Goal: Task Accomplishment & Management: Complete application form

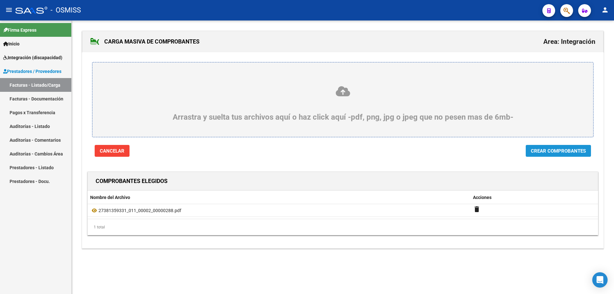
click at [550, 149] on span "Crear Comprobantes" at bounding box center [558, 151] width 55 height 6
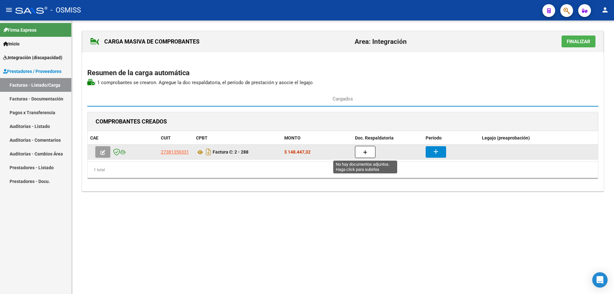
click at [365, 153] on icon "button" at bounding box center [365, 152] width 4 height 5
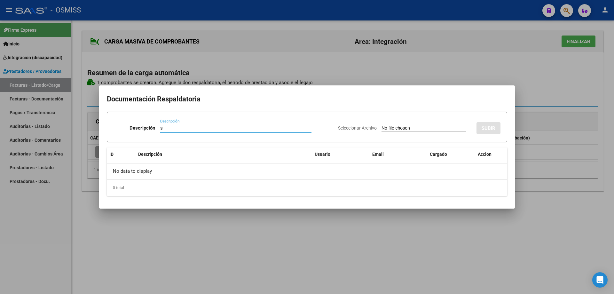
type input "s"
click at [388, 129] on input "Seleccionar Archivo" at bounding box center [423, 128] width 85 height 6
type input "C:\fakepath\Planilla de Asistencia FONOAUDIOLOGÍA - [PERSON_NAME] - [DATE].pdf"
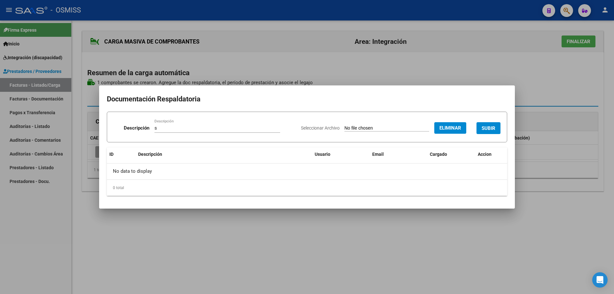
click at [489, 125] on span "SUBIR" at bounding box center [489, 128] width 14 height 6
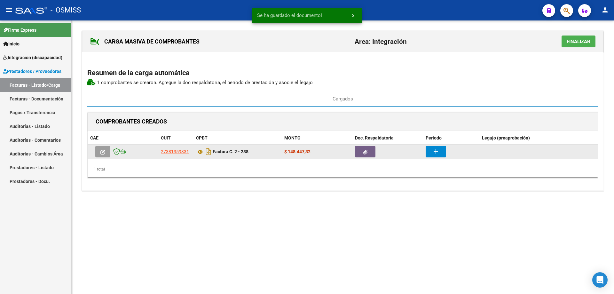
click at [424, 152] on datatable-body-cell "add" at bounding box center [451, 152] width 56 height 14
click at [429, 154] on button "add" at bounding box center [436, 152] width 20 height 12
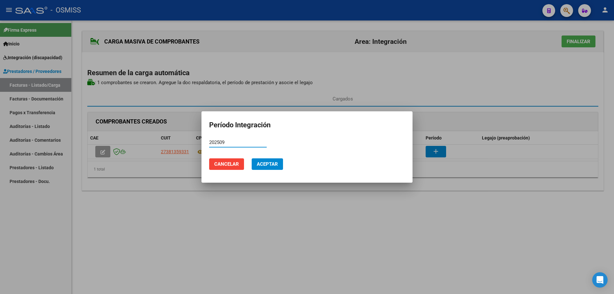
drag, startPoint x: 232, startPoint y: 143, endPoint x: 192, endPoint y: 141, distance: 40.3
click at [192, 141] on div "Período Integración 202509 Período (AAAAMM) Cancelar Aceptar" at bounding box center [307, 147] width 614 height 294
type input "202509"
click at [270, 166] on span "Aceptar" at bounding box center [267, 164] width 21 height 6
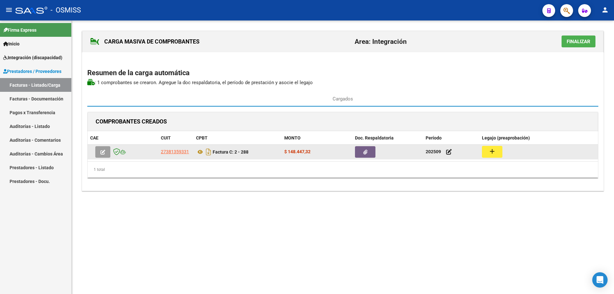
click at [491, 153] on mat-icon "add" at bounding box center [492, 151] width 8 height 8
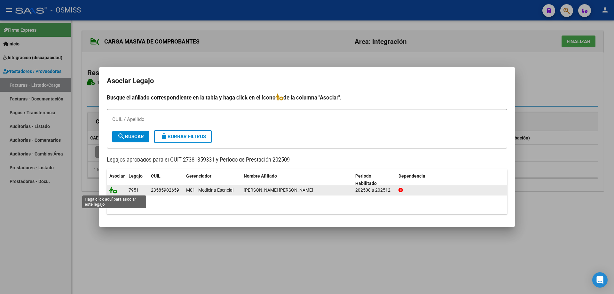
click at [114, 189] on icon at bounding box center [113, 189] width 8 height 7
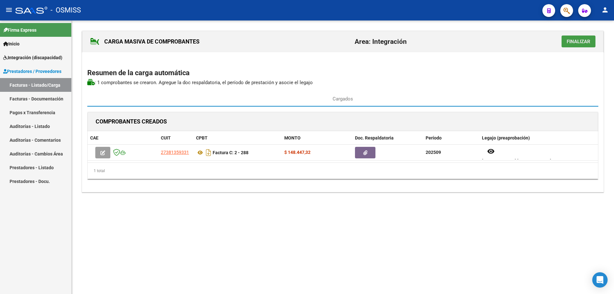
click at [580, 42] on span "Finalizar" at bounding box center [579, 42] width 24 height 6
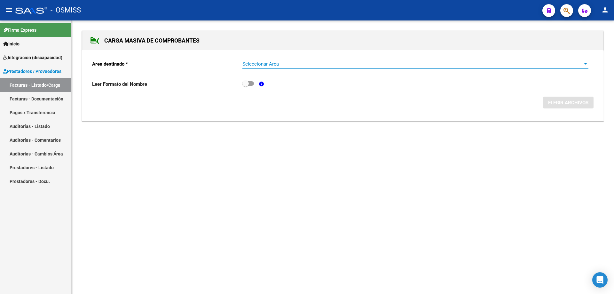
click at [280, 66] on span "Seleccionar Area" at bounding box center [412, 64] width 340 height 6
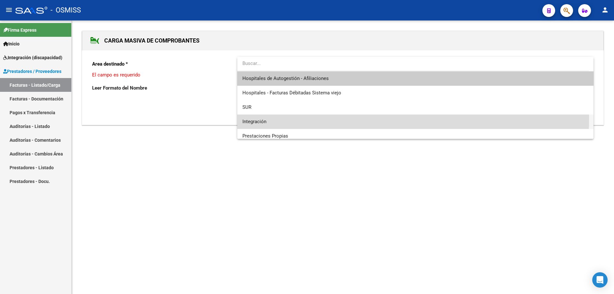
click at [273, 118] on span "Integración" at bounding box center [415, 121] width 346 height 14
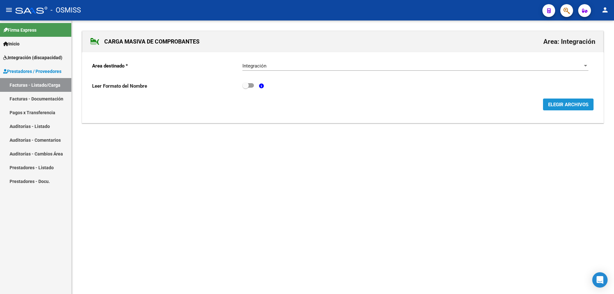
click at [566, 107] on span "ELEGIR ARCHIVOS" at bounding box center [568, 105] width 40 height 6
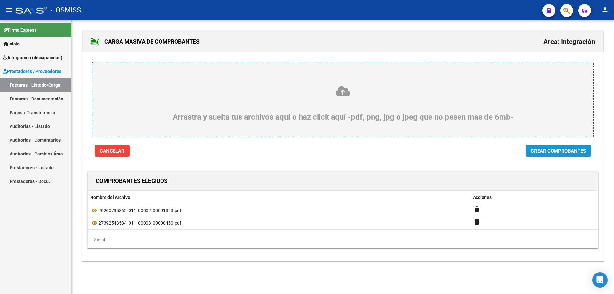
click at [559, 151] on span "Crear Comprobantes" at bounding box center [558, 151] width 55 height 6
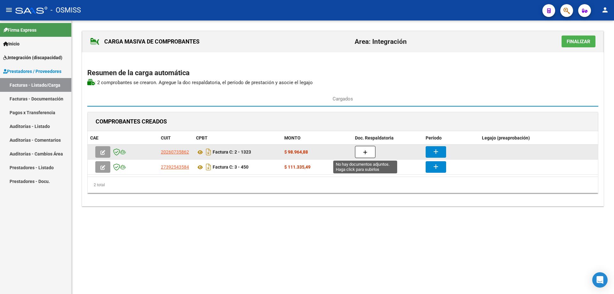
click at [362, 150] on button "button" at bounding box center [365, 152] width 20 height 12
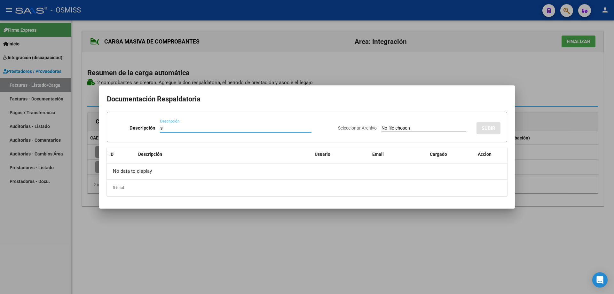
type input "s"
click at [381, 130] on input "Seleccionar Archivo" at bounding box center [423, 128] width 85 height 6
type input "C:\fakepath\[DATE] [PERSON_NAME].pdf"
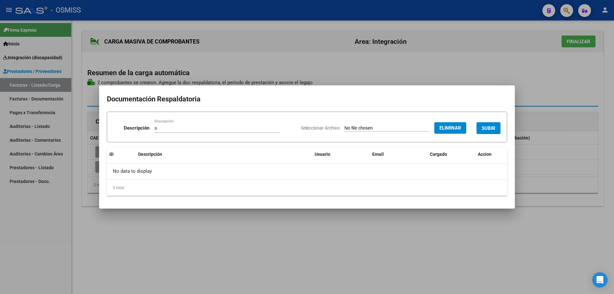
click at [486, 125] on span "SUBIR" at bounding box center [489, 128] width 14 height 6
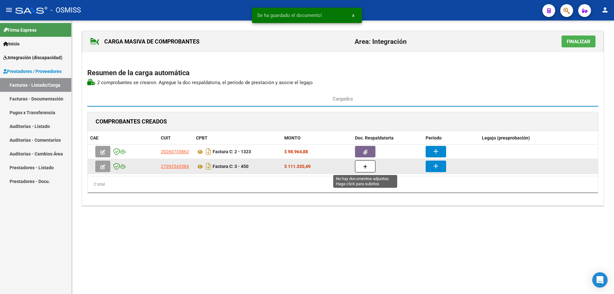
click at [369, 164] on button "button" at bounding box center [365, 166] width 20 height 12
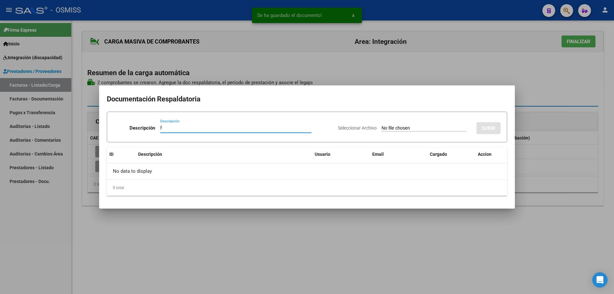
type input "f"
click at [387, 130] on input "Seleccionar Archivo" at bounding box center [423, 128] width 85 height 6
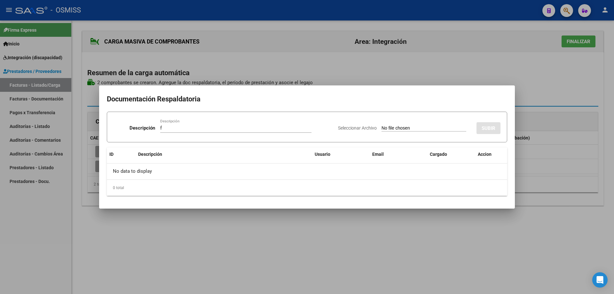
type input "C:\fakepath\septiembre_f_merged (1).pdf"
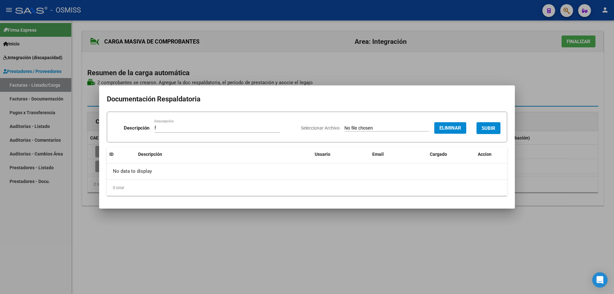
click at [487, 127] on span "SUBIR" at bounding box center [489, 128] width 14 height 6
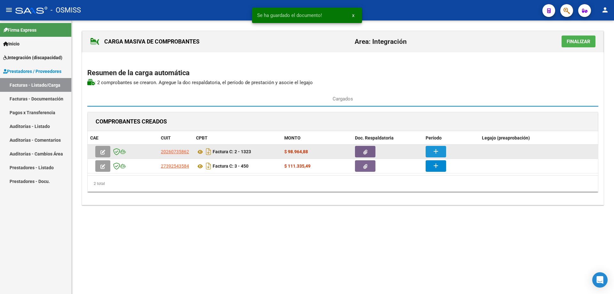
click at [443, 147] on button "add" at bounding box center [436, 152] width 20 height 12
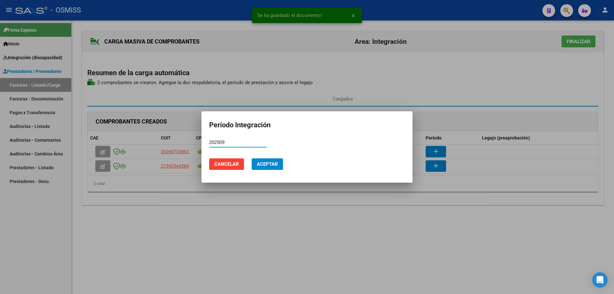
drag, startPoint x: 236, startPoint y: 142, endPoint x: 205, endPoint y: 140, distance: 31.1
click at [205, 140] on mat-dialog-content "202509 Período (AAAAMM)" at bounding box center [306, 145] width 211 height 16
type input "202509"
click at [270, 165] on span "Aceptar" at bounding box center [267, 164] width 21 height 6
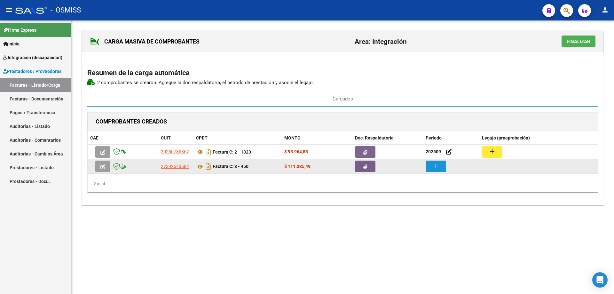
click at [435, 168] on mat-icon "add" at bounding box center [436, 166] width 8 height 8
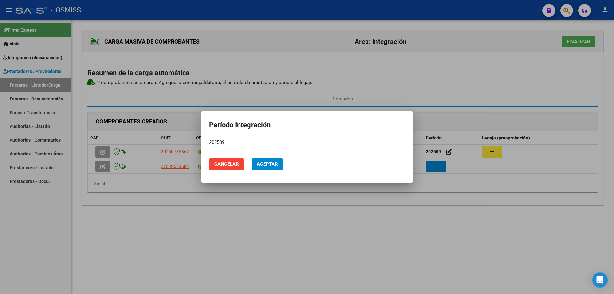
type input "202509"
click at [257, 164] on span "Aceptar" at bounding box center [267, 164] width 21 height 6
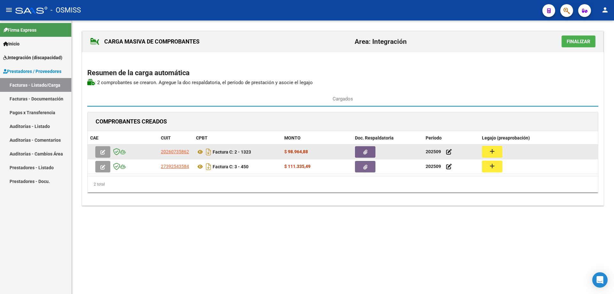
click at [495, 154] on mat-icon "add" at bounding box center [492, 151] width 8 height 8
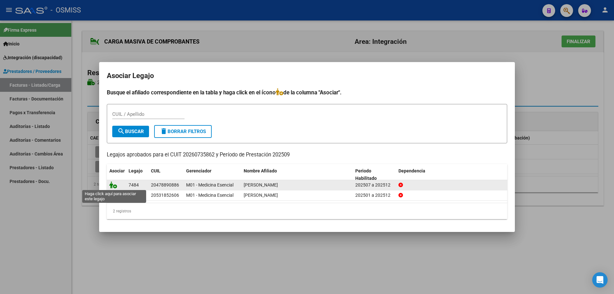
click at [113, 184] on icon at bounding box center [113, 184] width 8 height 7
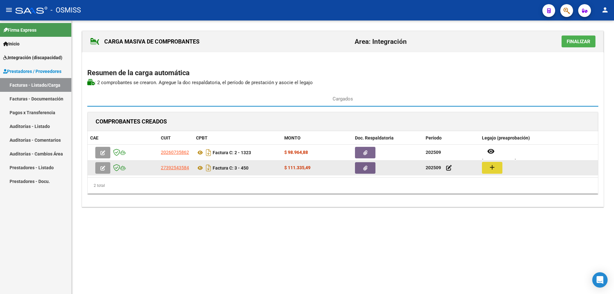
click at [491, 167] on mat-icon "add" at bounding box center [492, 167] width 8 height 8
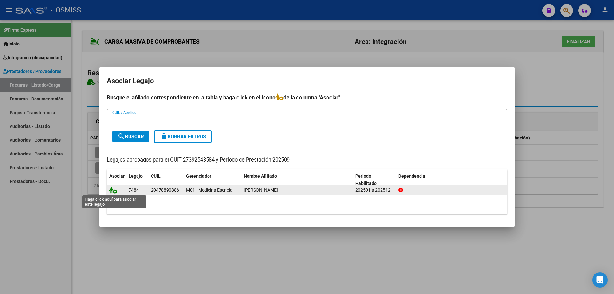
click at [111, 189] on icon at bounding box center [113, 189] width 8 height 7
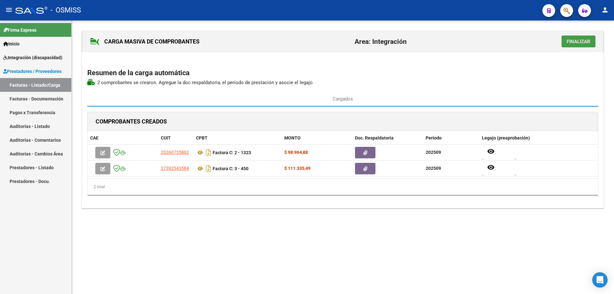
click at [576, 39] on span "Finalizar" at bounding box center [579, 42] width 24 height 6
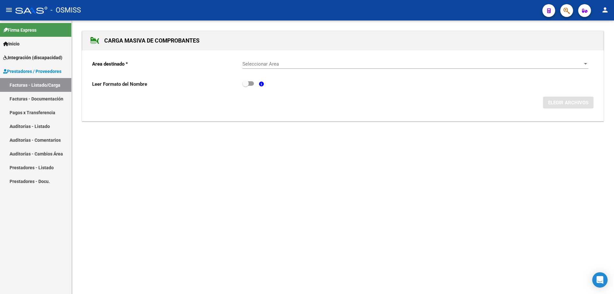
click at [266, 65] on span "Seleccionar Area" at bounding box center [412, 64] width 340 height 6
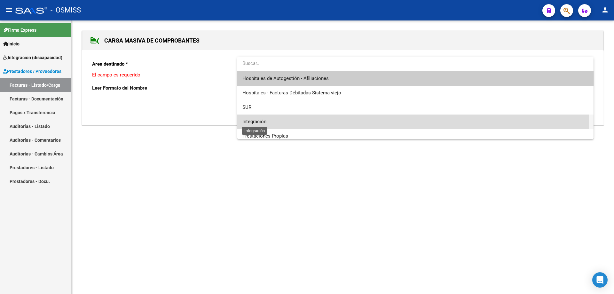
click at [254, 123] on span "Integración" at bounding box center [254, 122] width 24 height 6
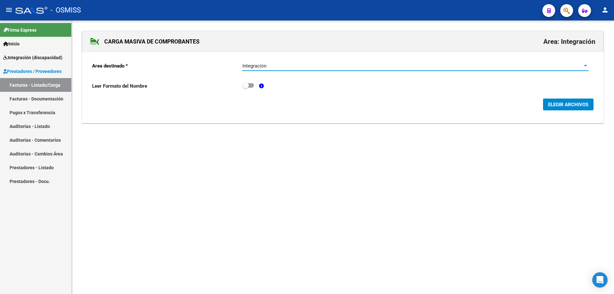
click at [562, 103] on span "ELEGIR ARCHIVOS" at bounding box center [568, 105] width 40 height 6
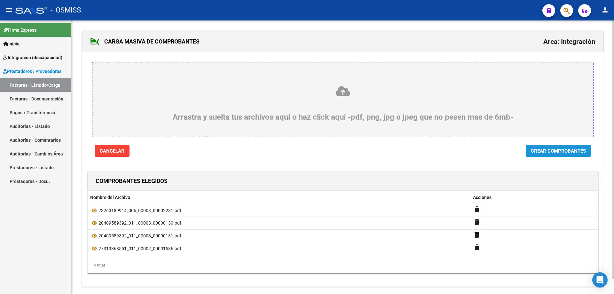
click at [534, 149] on span "Crear Comprobantes" at bounding box center [558, 151] width 55 height 6
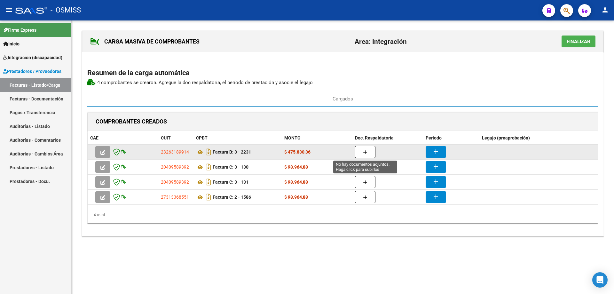
click at [367, 152] on icon "button" at bounding box center [365, 152] width 4 height 5
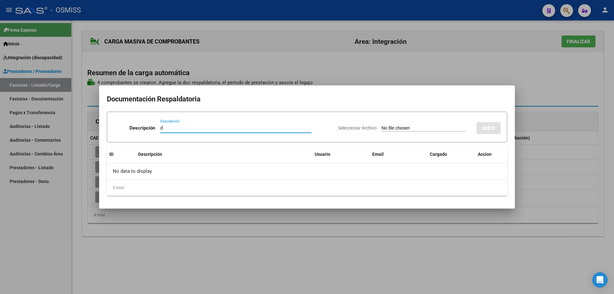
type input "d"
click at [381, 128] on input "Seleccionar Archivo" at bounding box center [423, 128] width 85 height 6
type input "C:\fakepath\Asistencia [PERSON_NAME] [DATE].pdf"
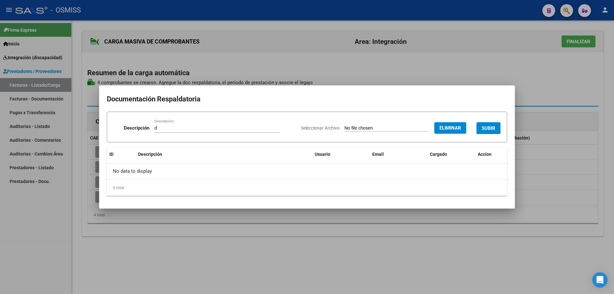
click at [485, 128] on span "SUBIR" at bounding box center [489, 128] width 14 height 6
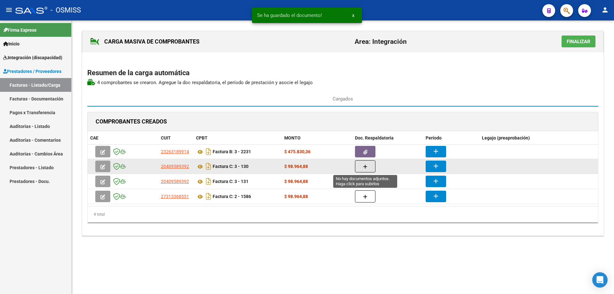
click at [364, 166] on icon "button" at bounding box center [365, 166] width 4 height 5
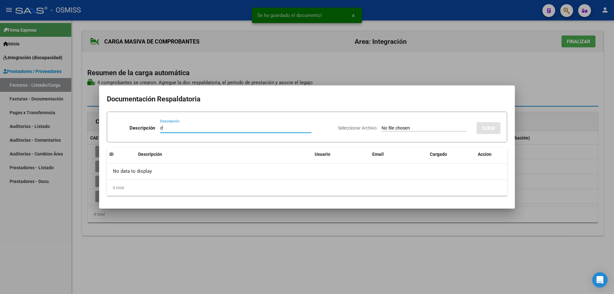
type input "d"
click at [381, 129] on input "Seleccionar Archivo" at bounding box center [423, 128] width 85 height 6
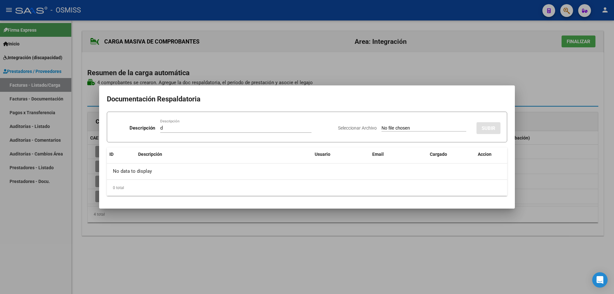
type input "C:\fakepath\[PERSON_NAME] septiembre.pdf"
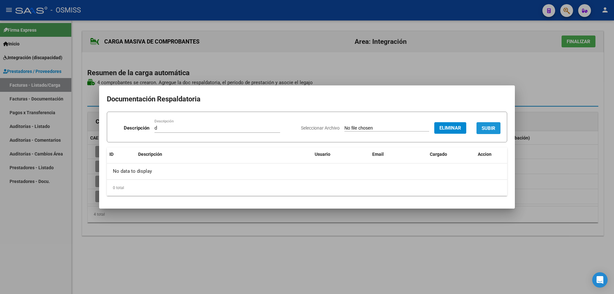
click at [485, 125] on span "SUBIR" at bounding box center [489, 128] width 14 height 6
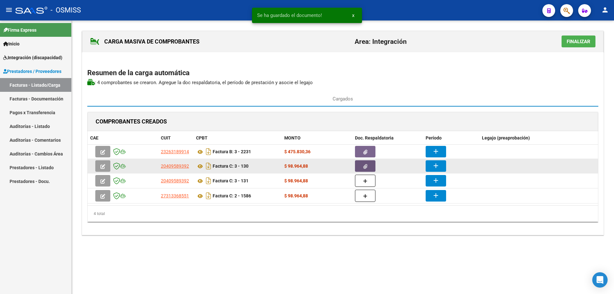
click at [368, 166] on button "button" at bounding box center [365, 166] width 20 height 12
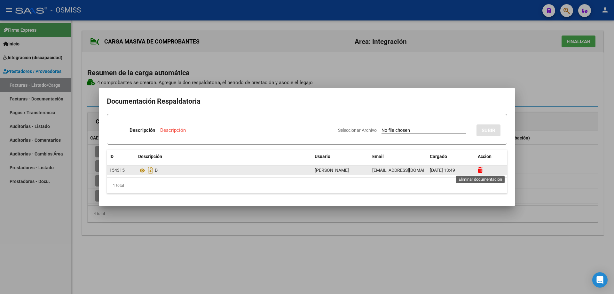
click at [479, 170] on icon at bounding box center [480, 170] width 5 height 6
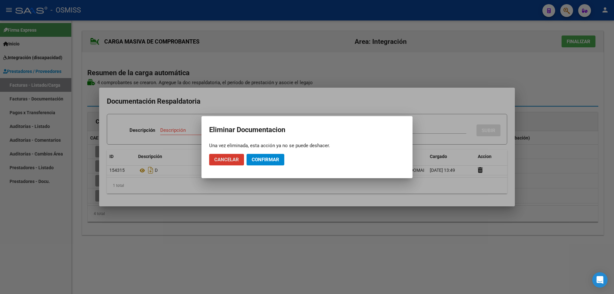
click at [270, 160] on span "Confirmar" at bounding box center [265, 160] width 27 height 6
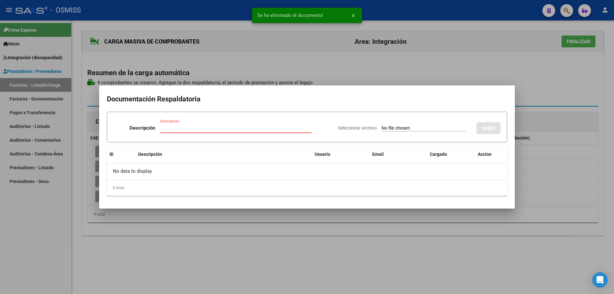
click at [197, 130] on input "Descripción" at bounding box center [235, 128] width 151 height 6
type input "d"
click at [398, 124] on div "Seleccionar Archivo SUBIR" at bounding box center [419, 127] width 162 height 20
click at [399, 126] on input "Seleccionar Archivo" at bounding box center [423, 128] width 85 height 6
type input "C:\fakepath\[PERSON_NAME].pdf"
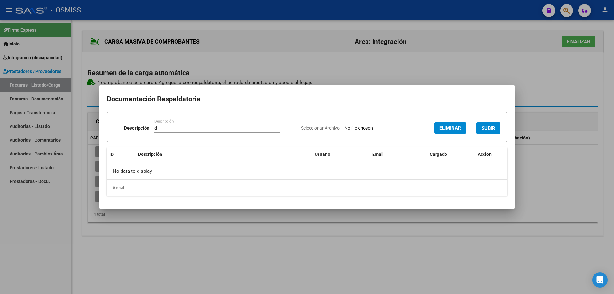
click at [488, 126] on span "SUBIR" at bounding box center [489, 128] width 14 height 6
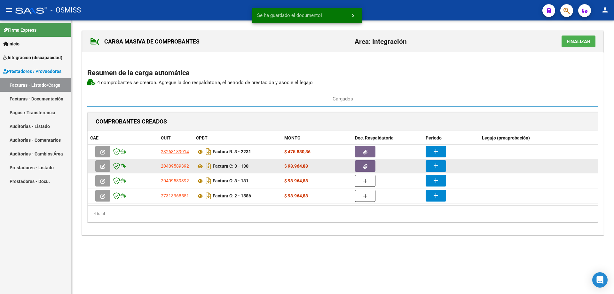
click at [442, 166] on button "add" at bounding box center [436, 166] width 20 height 12
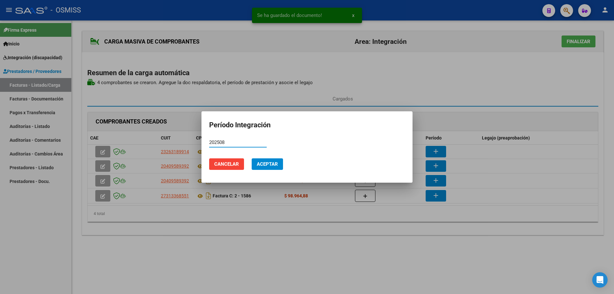
type input "202508"
click at [273, 163] on span "Aceptar" at bounding box center [267, 164] width 21 height 6
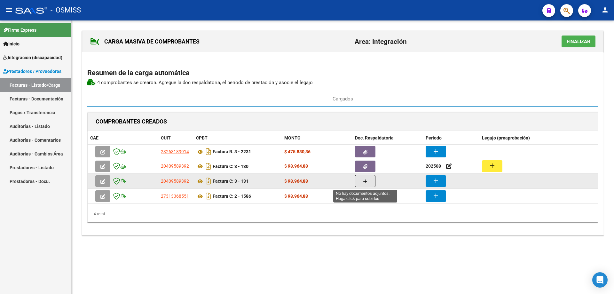
click at [369, 182] on button "button" at bounding box center [365, 181] width 20 height 12
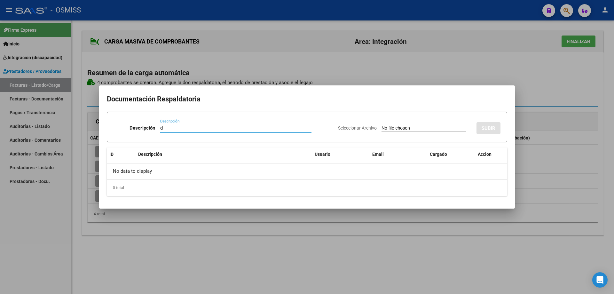
type input "d"
click at [386, 129] on input "Seleccionar Archivo" at bounding box center [423, 128] width 85 height 6
type input "C:\fakepath\[PERSON_NAME] septiembre.pdf"
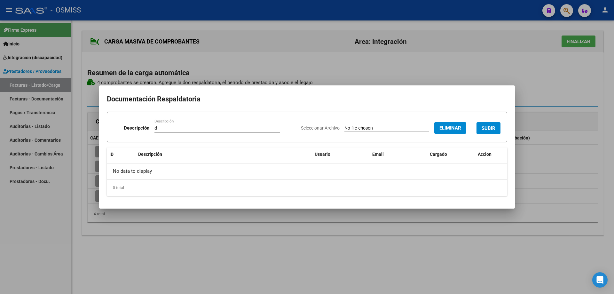
click at [486, 126] on span "SUBIR" at bounding box center [489, 128] width 14 height 6
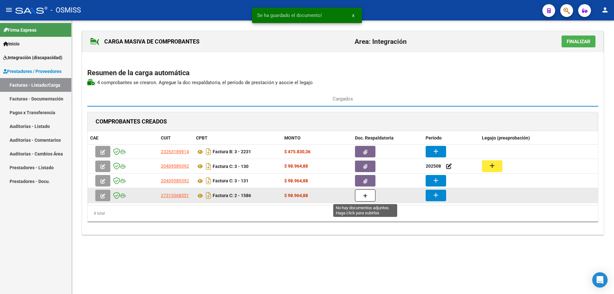
click at [363, 198] on span "button" at bounding box center [365, 195] width 4 height 6
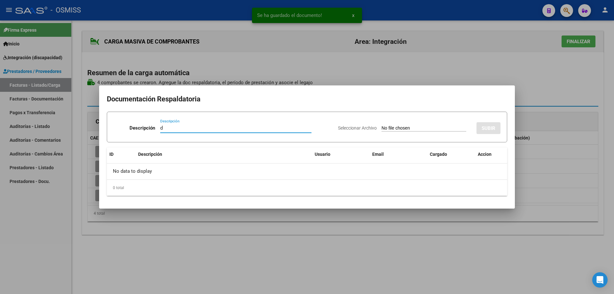
type input "d"
click at [385, 129] on input "Seleccionar Archivo" at bounding box center [423, 128] width 85 height 6
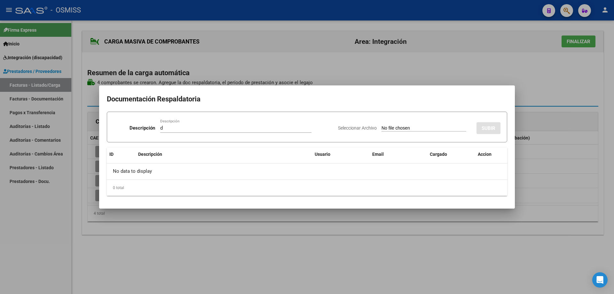
type input "C:\fakepath\ASISTENCIA_merged (53).pdf"
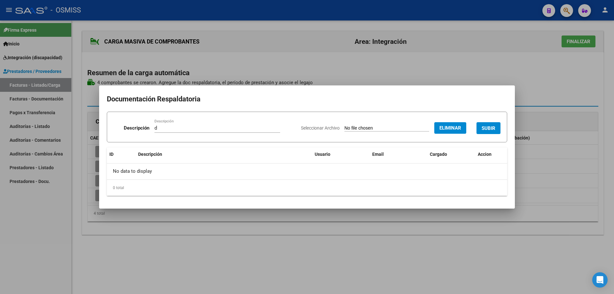
click at [490, 128] on span "SUBIR" at bounding box center [489, 128] width 14 height 6
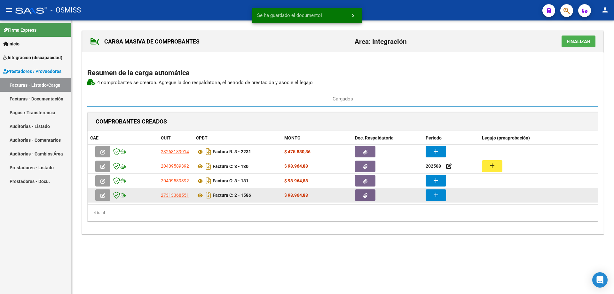
click at [431, 196] on button "add" at bounding box center [436, 195] width 20 height 12
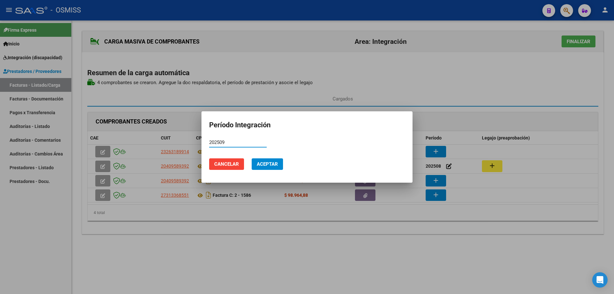
type input "202509"
click at [269, 163] on span "Aceptar" at bounding box center [267, 164] width 21 height 6
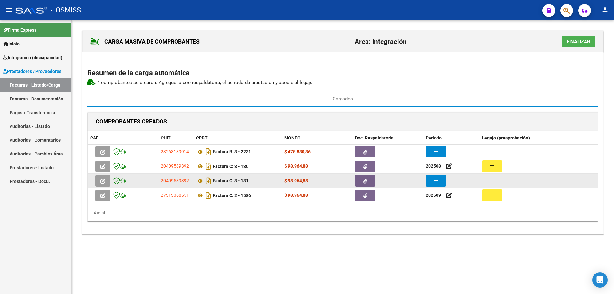
click at [441, 182] on button "add" at bounding box center [436, 181] width 20 height 12
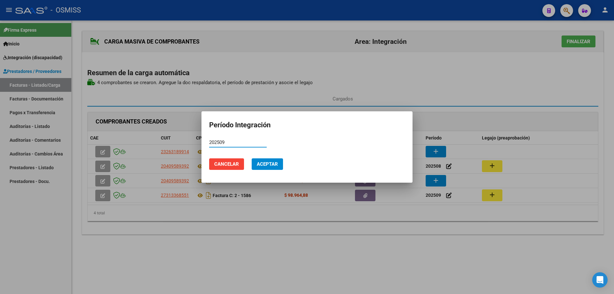
type input "202509"
click at [267, 166] on span "Aceptar" at bounding box center [267, 164] width 21 height 6
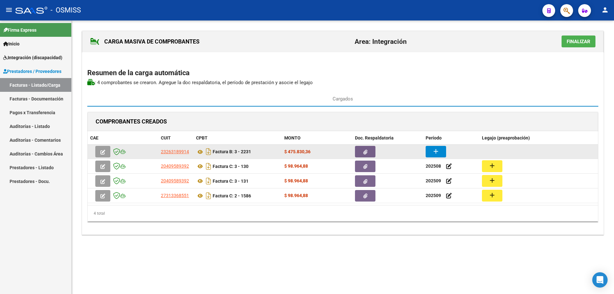
click at [435, 156] on button "add" at bounding box center [436, 152] width 20 height 12
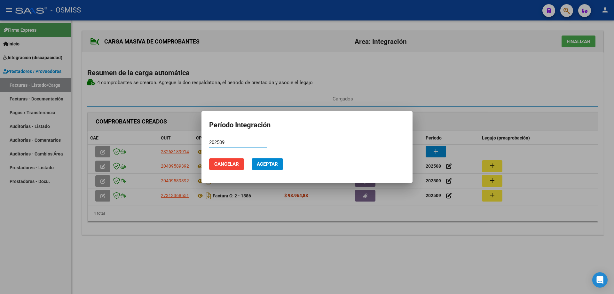
type input "202509"
click at [276, 163] on span "Aceptar" at bounding box center [267, 164] width 21 height 6
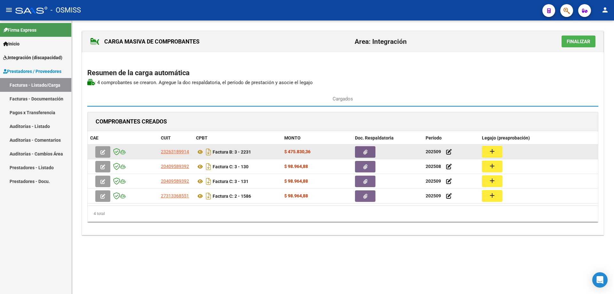
click at [494, 150] on mat-icon "add" at bounding box center [492, 151] width 8 height 8
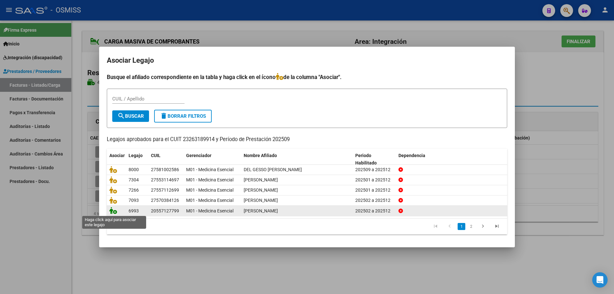
click at [114, 211] on icon at bounding box center [113, 210] width 8 height 7
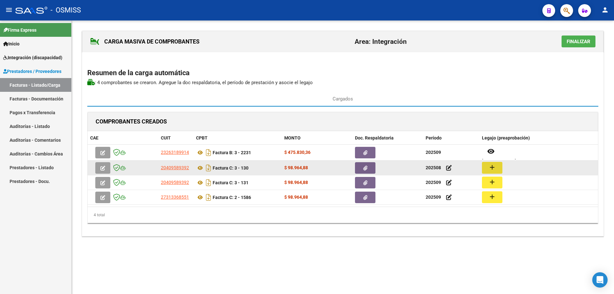
click at [484, 167] on button "add" at bounding box center [492, 168] width 20 height 12
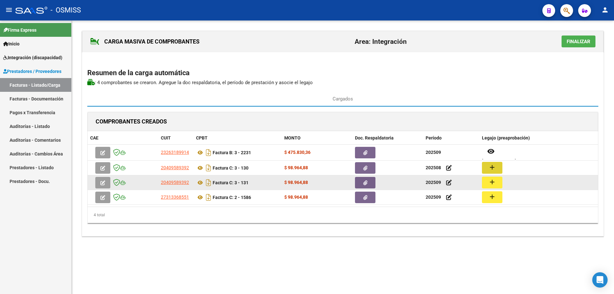
click at [496, 183] on mat-icon "add" at bounding box center [492, 182] width 8 height 8
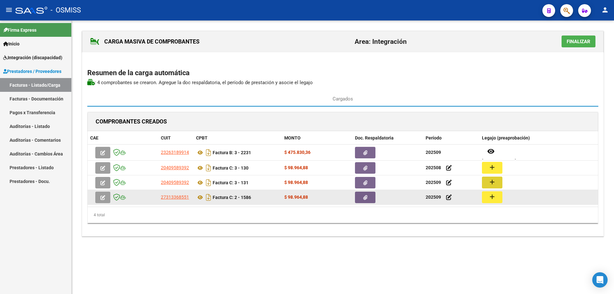
click at [499, 198] on button "add" at bounding box center [492, 197] width 20 height 12
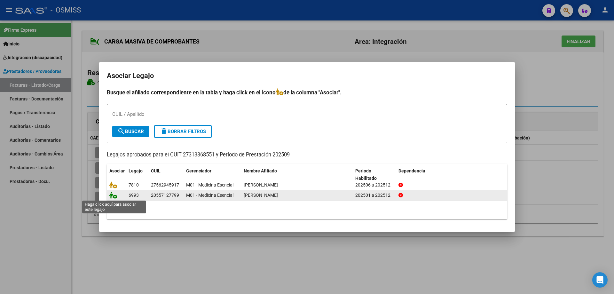
click at [112, 196] on icon at bounding box center [113, 195] width 8 height 7
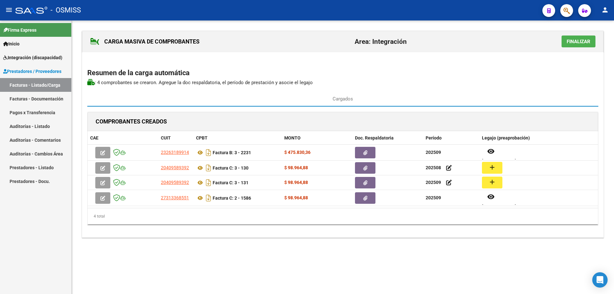
click at [573, 42] on span "Finalizar" at bounding box center [579, 42] width 24 height 6
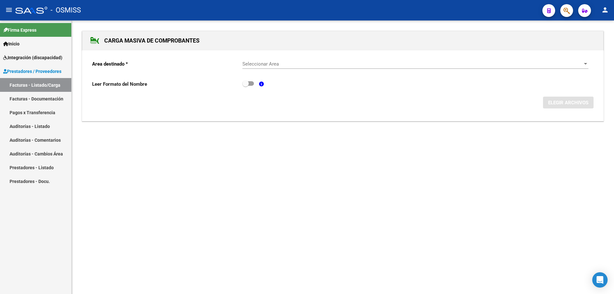
click at [254, 67] on div "Seleccionar Area Seleccionar Area" at bounding box center [415, 62] width 346 height 14
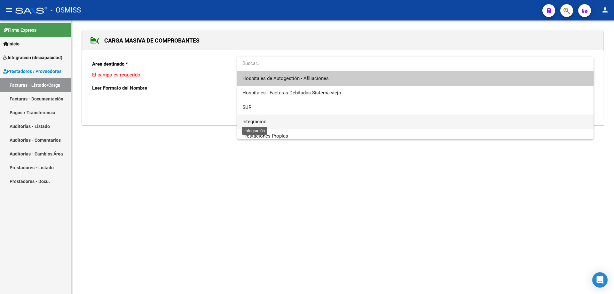
click at [261, 121] on span "Integración" at bounding box center [254, 122] width 24 height 6
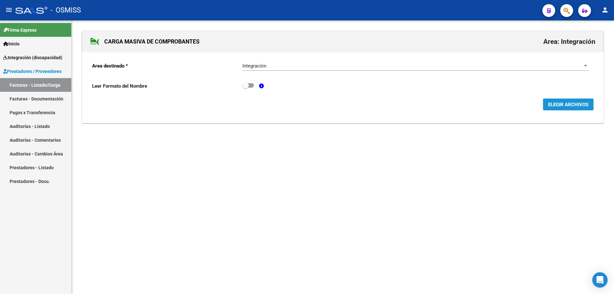
click at [568, 105] on span "ELEGIR ARCHIVOS" at bounding box center [568, 105] width 40 height 6
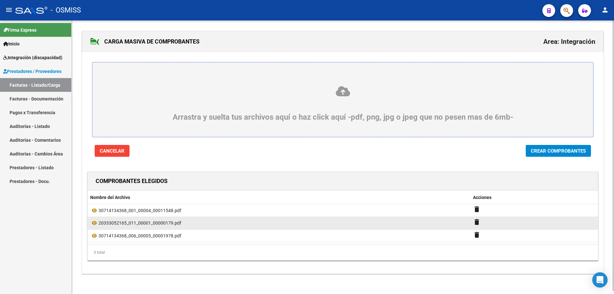
scroll to position [3, 0]
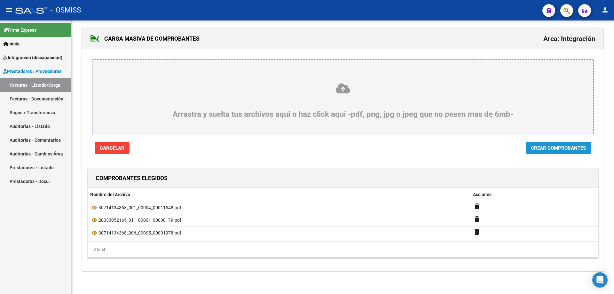
click at [561, 147] on span "Crear Comprobantes" at bounding box center [558, 148] width 55 height 6
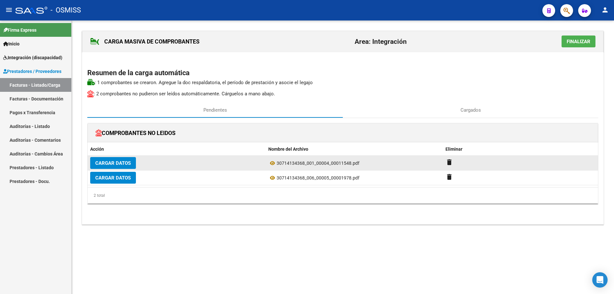
click at [111, 159] on button "Cargar Datos" at bounding box center [113, 163] width 46 height 12
click at [116, 160] on span "Cargar Datos" at bounding box center [112, 163] width 35 height 6
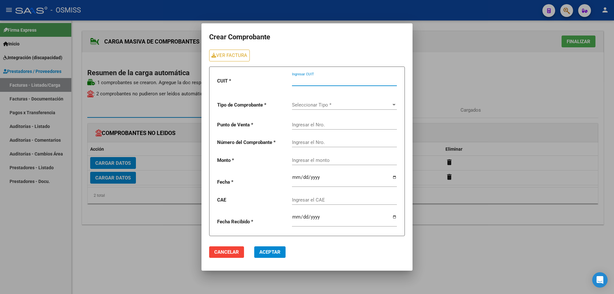
click at [301, 81] on input "Ingresar CUIT" at bounding box center [344, 81] width 105 height 6
type input "30-71413436-8"
click at [333, 108] on div "Seleccionar Tipo * Seleccionar Tipo *" at bounding box center [344, 103] width 105 height 14
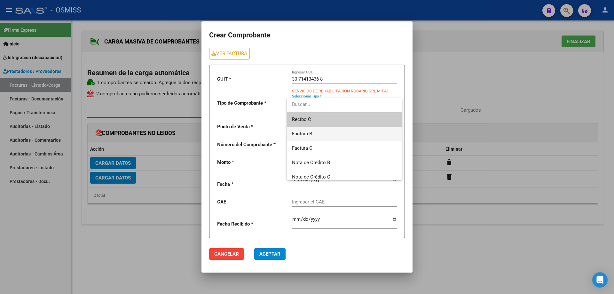
click at [316, 133] on span "Factura B" at bounding box center [344, 134] width 105 height 14
click at [307, 136] on div "Ingresar el Nro." at bounding box center [344, 143] width 105 height 14
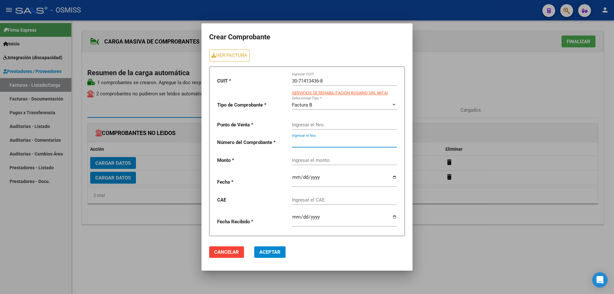
click at [307, 126] on input "Ingresar el Nro." at bounding box center [344, 125] width 105 height 6
type input "5"
click at [310, 144] on input "Ingresar el Nro." at bounding box center [344, 142] width 105 height 6
type input "11548"
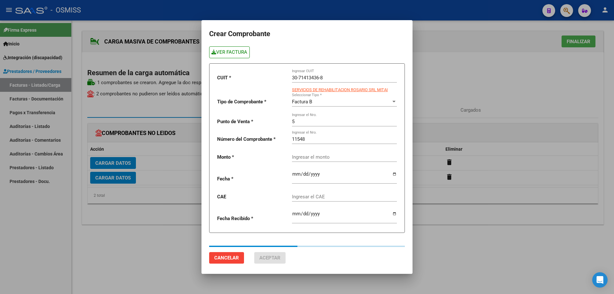
click at [231, 56] on link "VER FACTURA" at bounding box center [229, 52] width 41 height 12
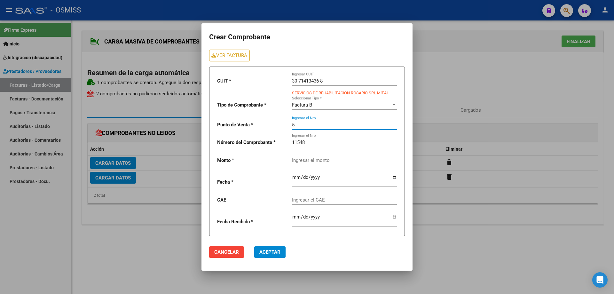
click at [286, 122] on div "CUIT * 30-71413436-8 Ingresar CUIT SERVICIOS DE REHABILITACION ROSARIO SRL MITA…" at bounding box center [307, 151] width 196 height 169
type input "4"
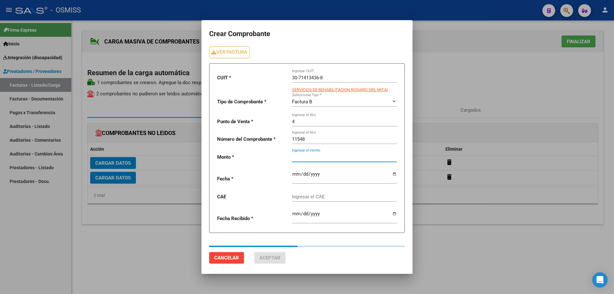
click at [302, 158] on input "Ingresar el monto" at bounding box center [344, 157] width 105 height 6
paste input "435376.56"
type input "435376.56"
click at [294, 175] on input "date" at bounding box center [344, 176] width 105 height 10
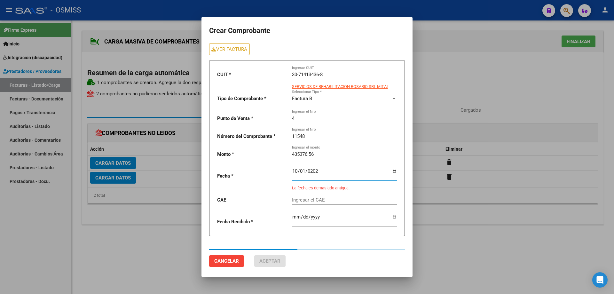
type input "[DATE]"
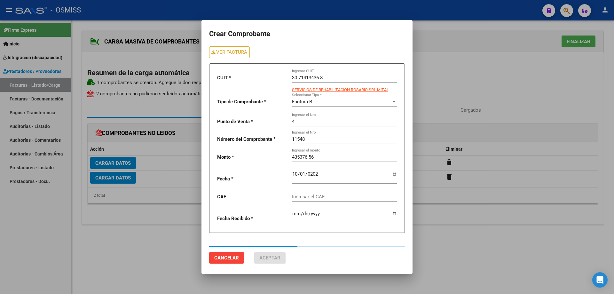
click at [302, 192] on div "Ingresar el CAE" at bounding box center [344, 195] width 105 height 14
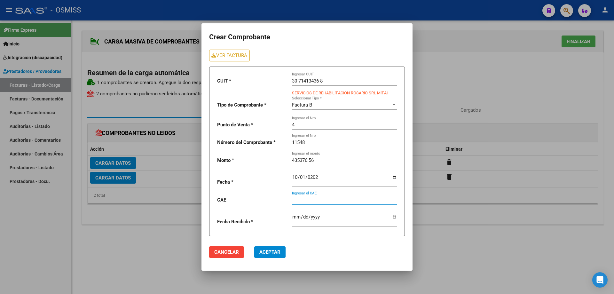
paste input "75408171177722"
type input "75408171177722"
click at [265, 250] on span "Aceptar" at bounding box center [269, 252] width 21 height 6
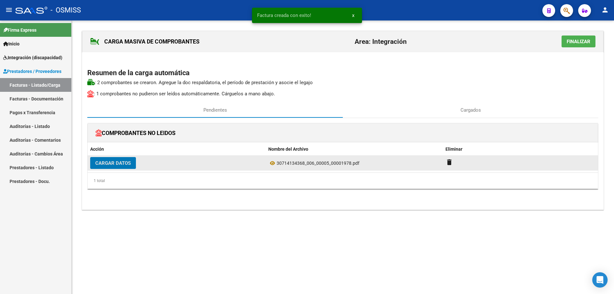
click at [116, 162] on span "Cargar Datos" at bounding box center [112, 163] width 35 height 6
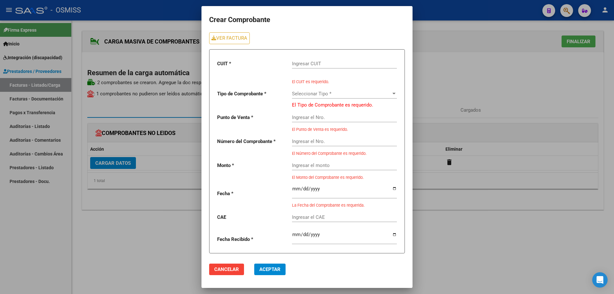
click at [302, 65] on input "Ingresar CUIT" at bounding box center [344, 64] width 105 height 6
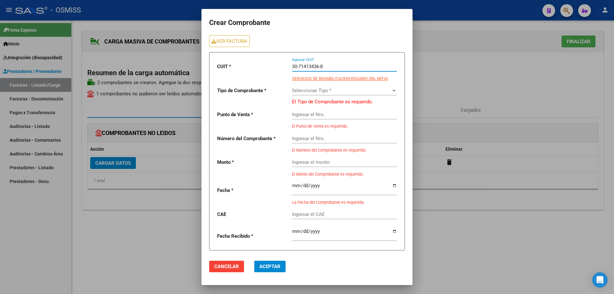
type input "30-71413436-8"
click at [317, 91] on span "Seleccionar Tipo *" at bounding box center [341, 91] width 99 height 6
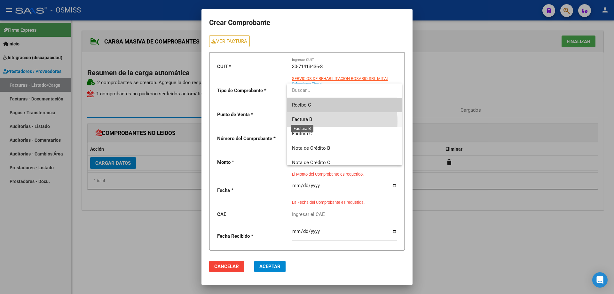
click at [308, 121] on span "Factura B" at bounding box center [302, 119] width 20 height 6
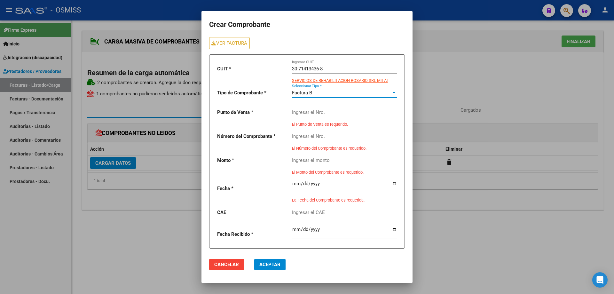
click at [307, 112] on input "Ingresar el Nro." at bounding box center [344, 112] width 105 height 6
click at [240, 44] on link "VER FACTURA" at bounding box center [229, 43] width 41 height 12
click at [304, 112] on input "Ingresar el Nro." at bounding box center [344, 112] width 105 height 6
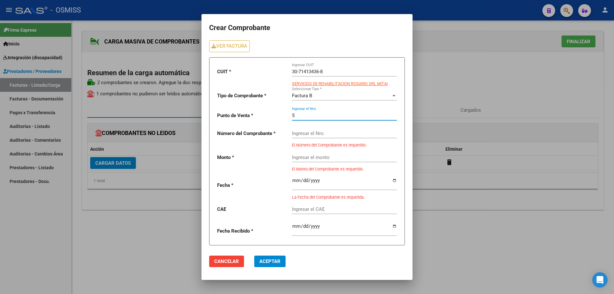
type input "5"
click at [310, 135] on input "Ingresar el Nro." at bounding box center [344, 133] width 105 height 6
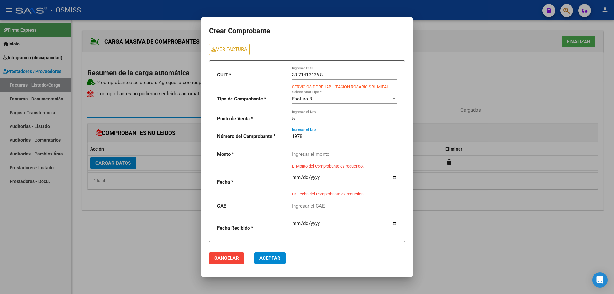
type input "1978"
click at [309, 153] on input "Ingresar el monto" at bounding box center [344, 154] width 105 height 6
paste input "475830.36"
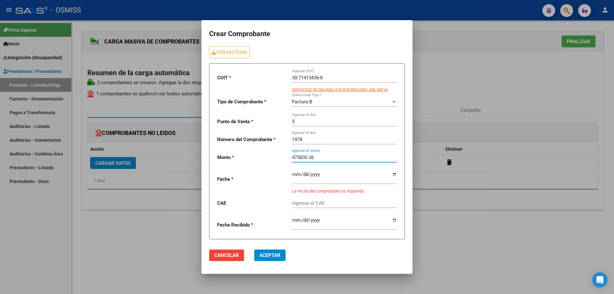
type input "475830.36"
click at [294, 174] on input "date" at bounding box center [344, 177] width 105 height 10
type input "[DATE]"
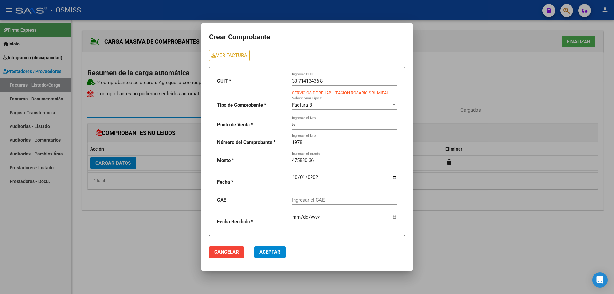
click at [311, 200] on input "Ingresar el CAE" at bounding box center [344, 200] width 105 height 6
paste input "75408130578343"
type input "75408130578343"
click at [269, 252] on span "Aceptar" at bounding box center [269, 252] width 21 height 6
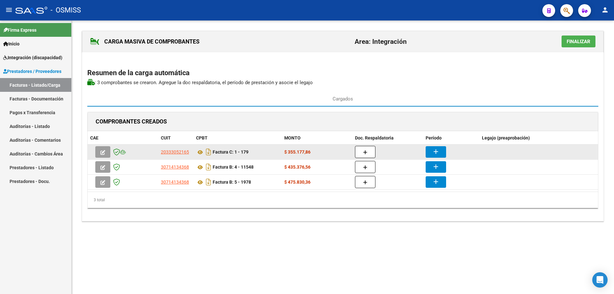
click at [437, 148] on mat-icon "add" at bounding box center [436, 152] width 8 height 8
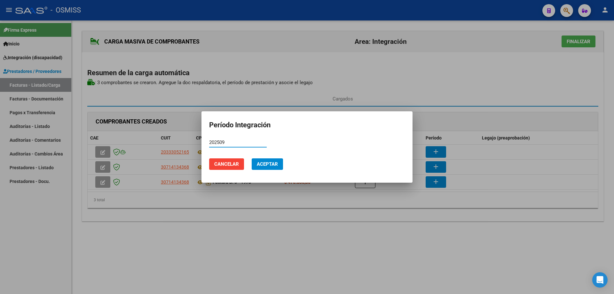
type input "202509"
click at [266, 163] on span "Aceptar" at bounding box center [267, 164] width 21 height 6
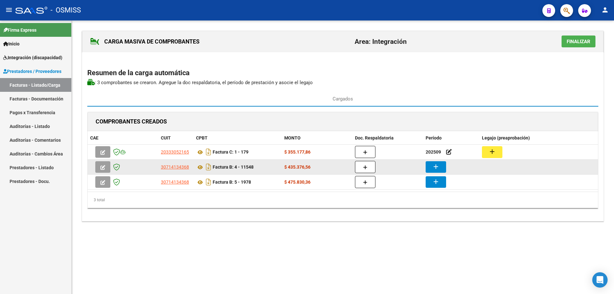
click at [435, 169] on mat-icon "add" at bounding box center [436, 167] width 8 height 8
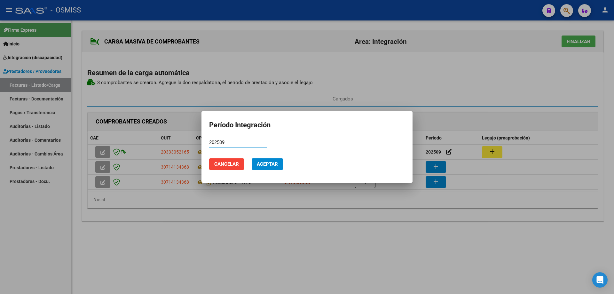
type input "202509"
click at [269, 163] on span "Aceptar" at bounding box center [267, 164] width 21 height 6
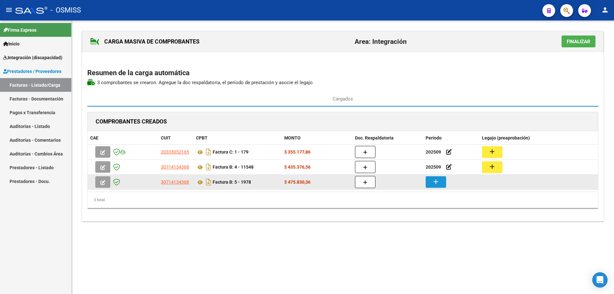
click at [435, 182] on mat-icon "add" at bounding box center [436, 182] width 8 height 8
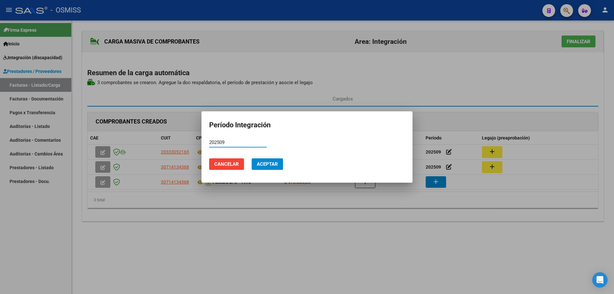
type input "202509"
click at [262, 164] on span "Aceptar" at bounding box center [267, 164] width 21 height 6
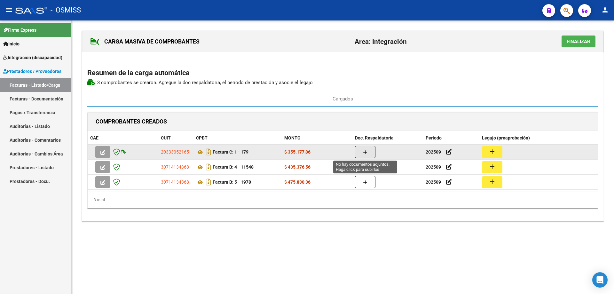
click at [368, 149] on button "button" at bounding box center [365, 152] width 20 height 12
click at [371, 151] on button "button" at bounding box center [365, 152] width 20 height 12
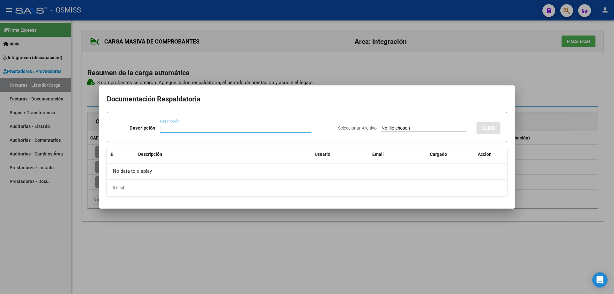
type input "f"
click at [381, 129] on input "Seleccionar Archivo" at bounding box center [423, 128] width 85 height 6
type input "C:\fakepath\blaanco cena giovani.pdf"
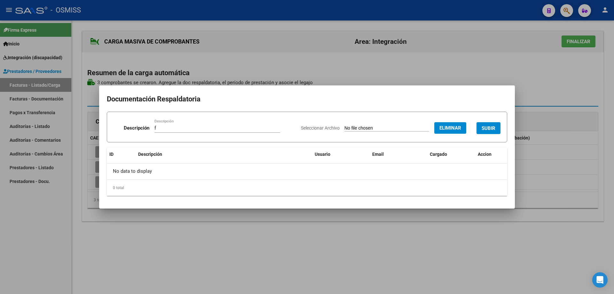
click at [491, 123] on button "SUBIR" at bounding box center [488, 128] width 24 height 12
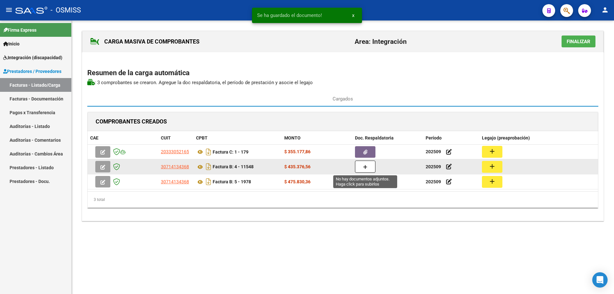
click at [365, 165] on icon "button" at bounding box center [365, 167] width 4 height 5
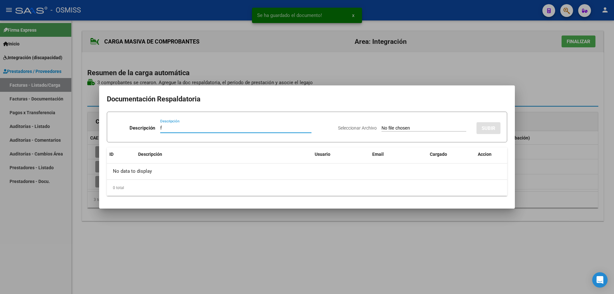
type input "f"
click at [385, 128] on input "Seleccionar Archivo" at bounding box center [423, 128] width 85 height 6
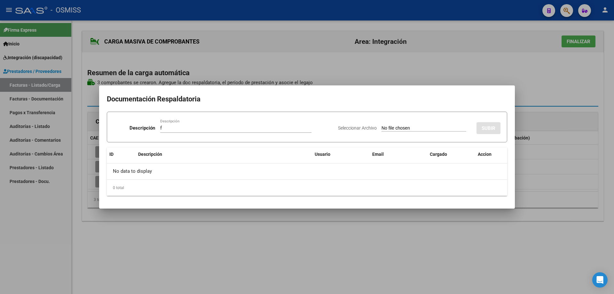
type input "C:\fakepath\Blanco Cena [PERSON_NAME].pdf"
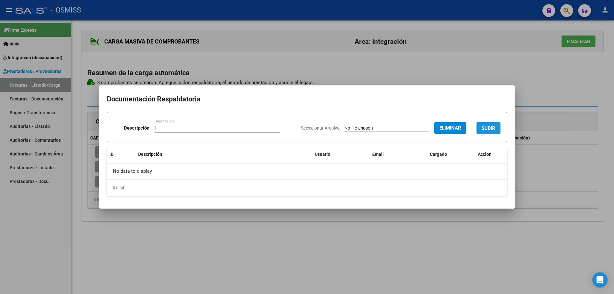
click at [486, 126] on span "SUBIR" at bounding box center [489, 128] width 14 height 6
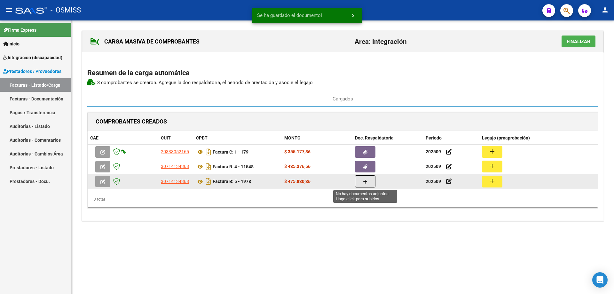
click at [361, 182] on button "button" at bounding box center [365, 181] width 20 height 12
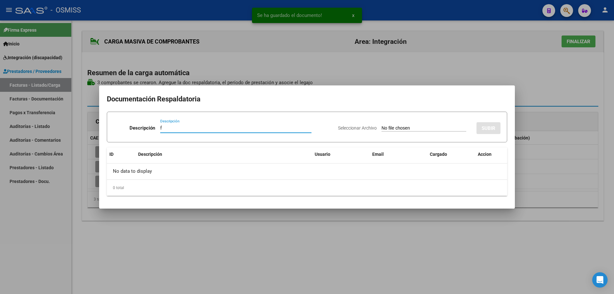
type input "f"
click at [393, 126] on input "Seleccionar Archivo" at bounding box center [423, 128] width 85 height 6
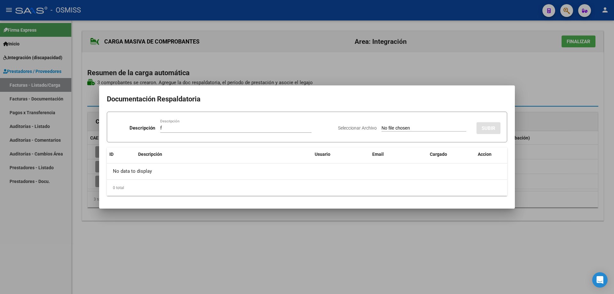
type input "C:\fakepath\BLANCO CENA [PERSON_NAME].pdf"
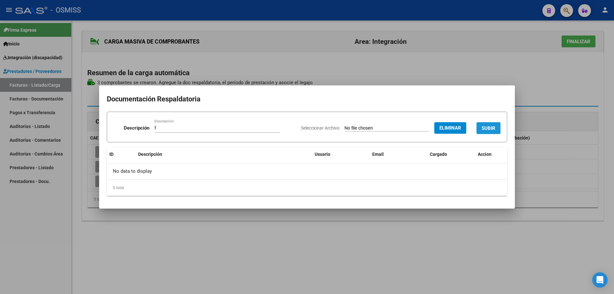
click at [488, 129] on span "SUBIR" at bounding box center [489, 128] width 14 height 6
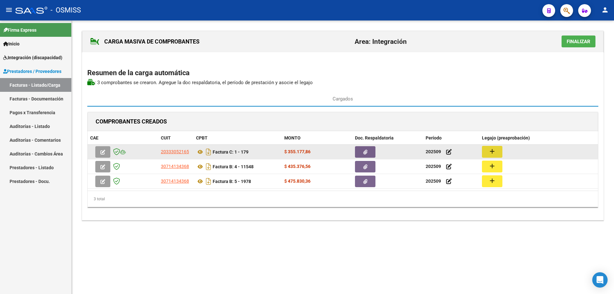
click at [499, 153] on button "add" at bounding box center [492, 152] width 20 height 12
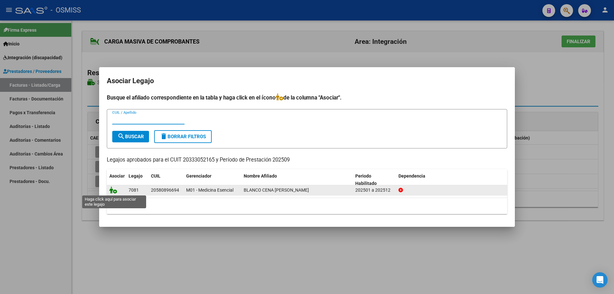
click at [113, 191] on icon at bounding box center [113, 189] width 8 height 7
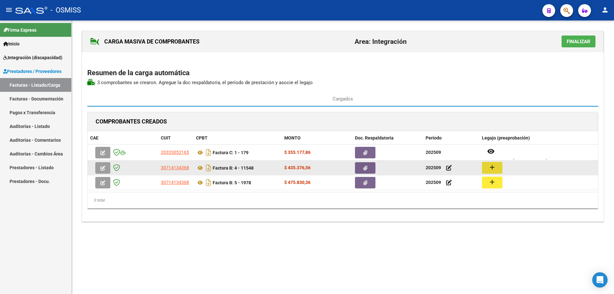
click at [494, 167] on mat-icon "add" at bounding box center [492, 167] width 8 height 8
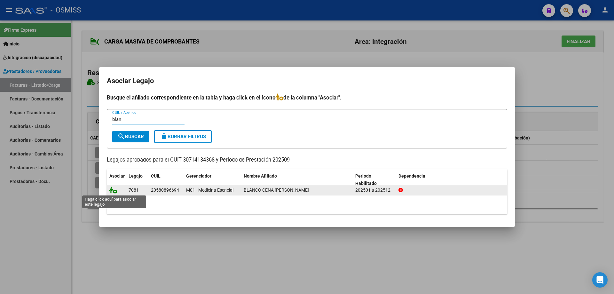
type input "blan"
click at [112, 189] on icon at bounding box center [113, 189] width 8 height 7
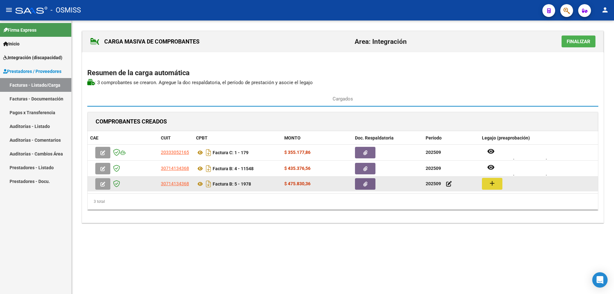
click at [489, 185] on mat-icon "add" at bounding box center [492, 183] width 8 height 8
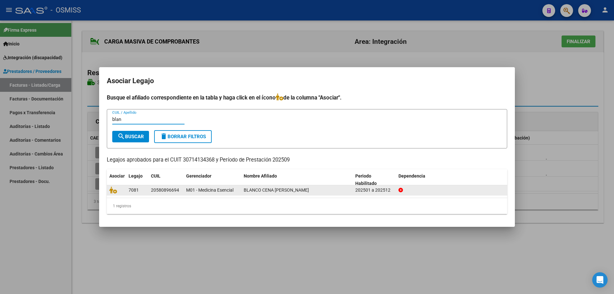
type input "blan"
click at [107, 192] on datatable-body-cell at bounding box center [116, 190] width 19 height 10
click at [111, 193] on icon at bounding box center [113, 189] width 8 height 7
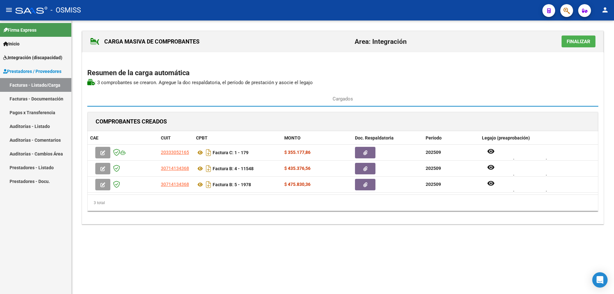
click at [577, 42] on span "Finalizar" at bounding box center [579, 42] width 24 height 6
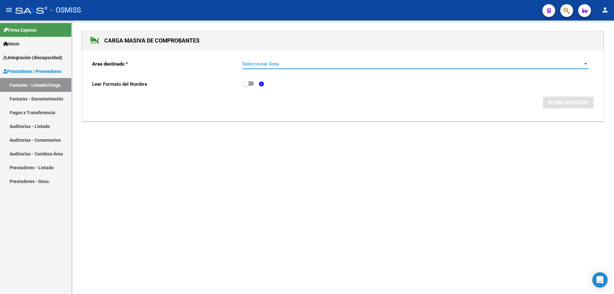
click at [315, 61] on span "Seleccionar Area" at bounding box center [412, 64] width 340 height 6
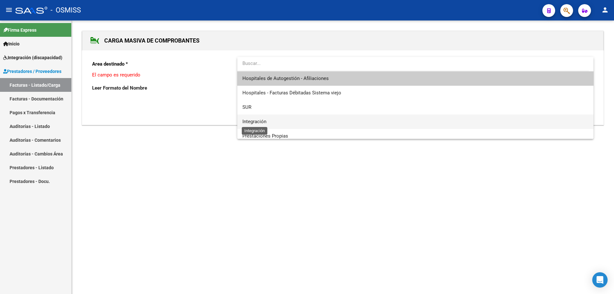
click at [261, 119] on span "Integración" at bounding box center [254, 122] width 24 height 6
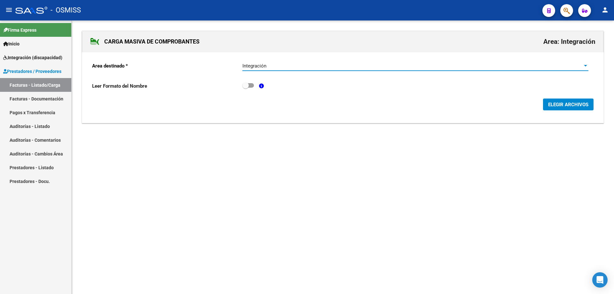
click at [547, 103] on button "ELEGIR ARCHIVOS" at bounding box center [568, 104] width 51 height 12
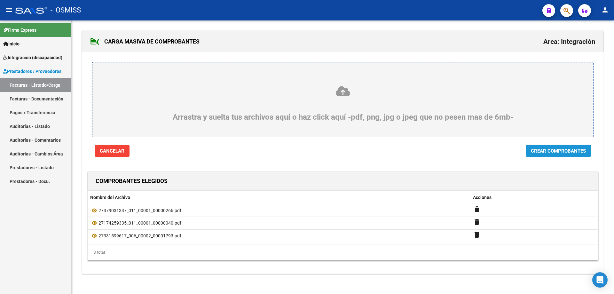
click at [569, 155] on button "Crear Comprobantes" at bounding box center [558, 151] width 65 height 12
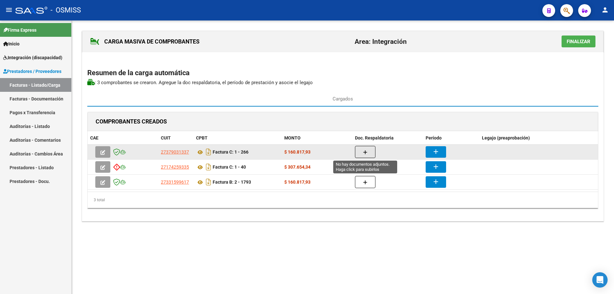
click at [363, 150] on button "button" at bounding box center [365, 152] width 20 height 12
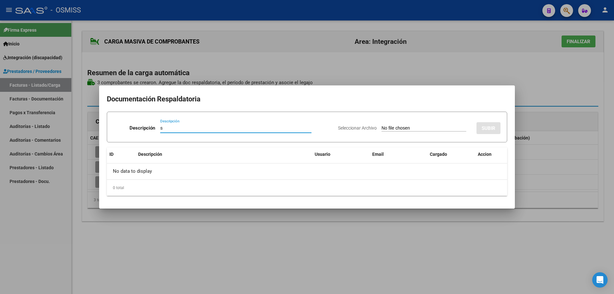
type input "s"
click at [384, 127] on input "Seleccionar Archivo" at bounding box center [423, 128] width 85 height 6
type input "C:\fakepath\Asistencia Octubre [PERSON_NAME].pdf"
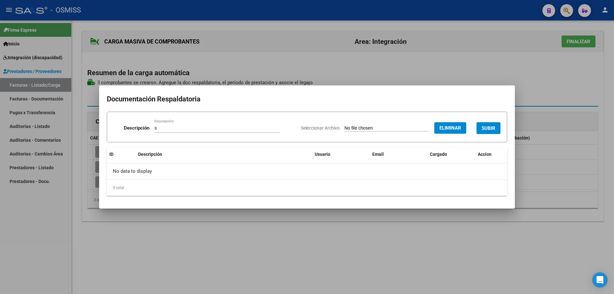
click at [491, 126] on span "SUBIR" at bounding box center [489, 128] width 14 height 6
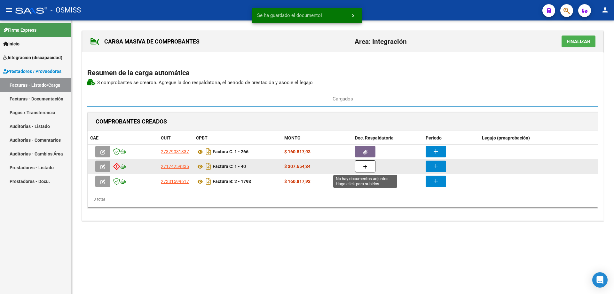
click at [366, 165] on icon "button" at bounding box center [365, 166] width 4 height 5
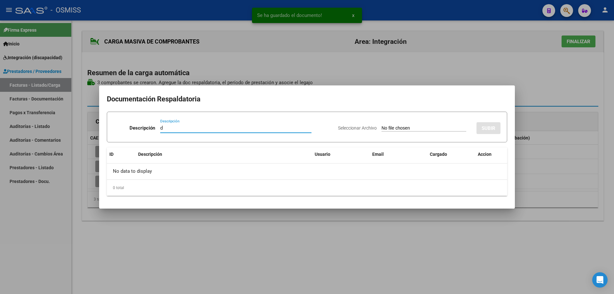
type input "d"
click at [381, 128] on input "Seleccionar Archivo" at bounding box center [423, 128] width 85 height 6
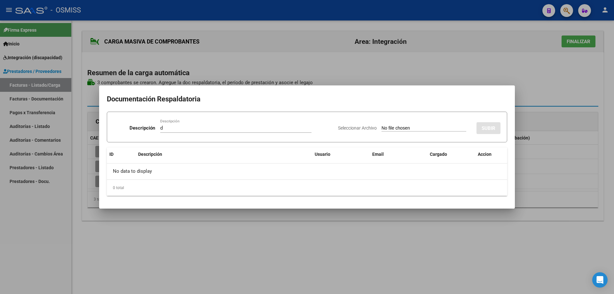
type input "C:\fakepath\CamScanner [DATE] 15.17[1].pdf"
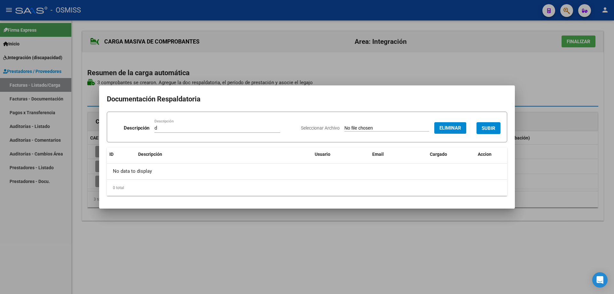
click at [489, 126] on span "SUBIR" at bounding box center [489, 128] width 14 height 6
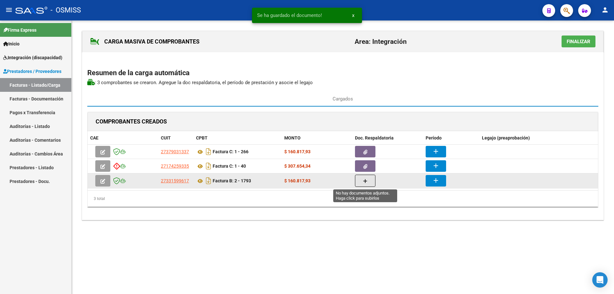
click at [370, 184] on button "button" at bounding box center [365, 181] width 20 height 12
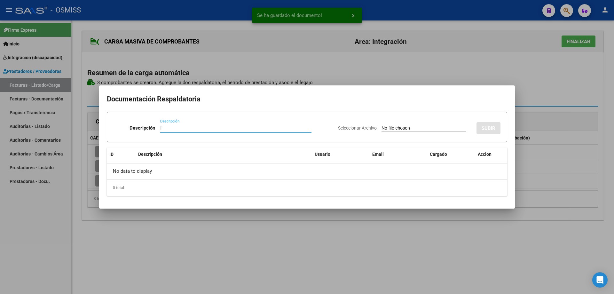
type input "f"
click at [381, 128] on input "Seleccionar Archivo" at bounding box center [423, 128] width 85 height 6
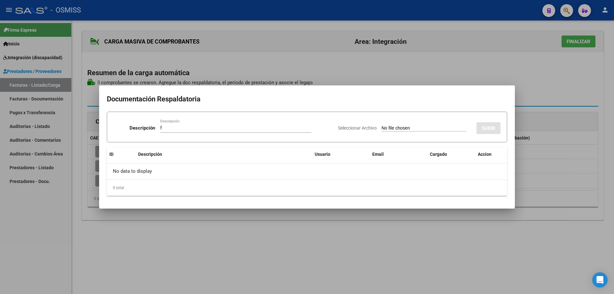
type input "C:\fakepath\CamScanner [DATE] 15.19[1].pdf"
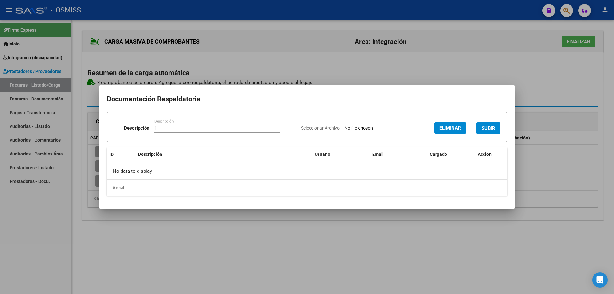
click at [483, 124] on button "SUBIR" at bounding box center [488, 128] width 24 height 12
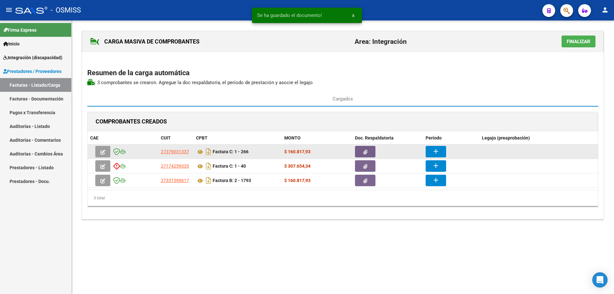
click at [445, 149] on button "add" at bounding box center [436, 152] width 20 height 12
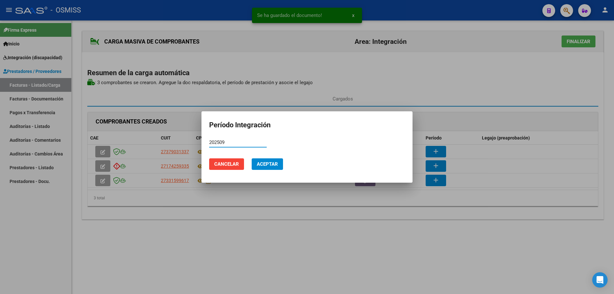
drag, startPoint x: 235, startPoint y: 144, endPoint x: 209, endPoint y: 145, distance: 25.6
click at [209, 145] on input "202509" at bounding box center [238, 142] width 58 height 6
type input "202509"
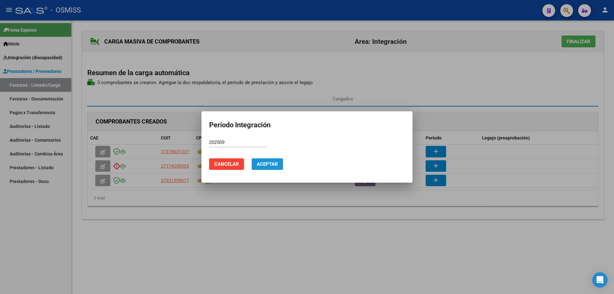
click at [265, 164] on span "Aceptar" at bounding box center [267, 164] width 21 height 6
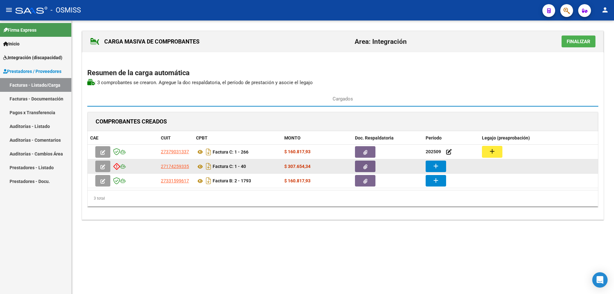
click at [435, 165] on mat-icon "add" at bounding box center [436, 166] width 8 height 8
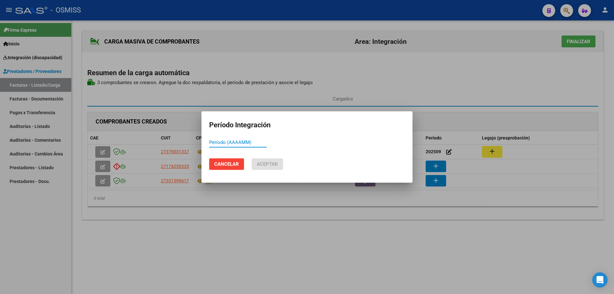
paste input "202509"
type input "202509"
click at [260, 165] on span "Aceptar" at bounding box center [267, 164] width 21 height 6
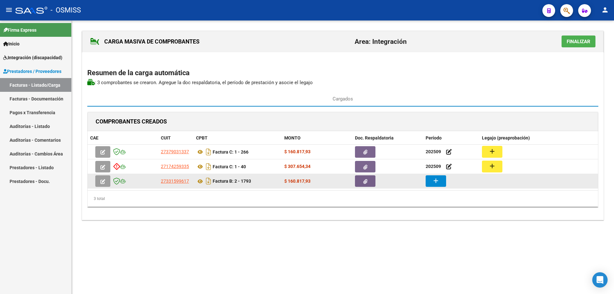
click at [443, 183] on button "add" at bounding box center [436, 181] width 20 height 12
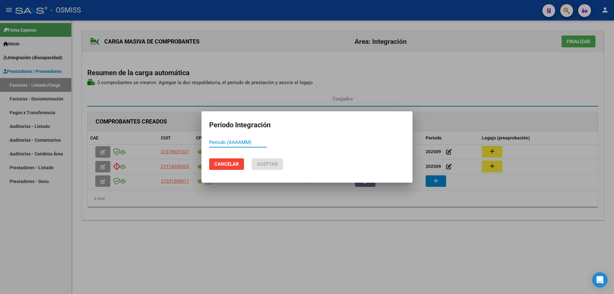
paste input "202509"
type input "202509"
click at [271, 164] on span "Aceptar" at bounding box center [267, 164] width 21 height 6
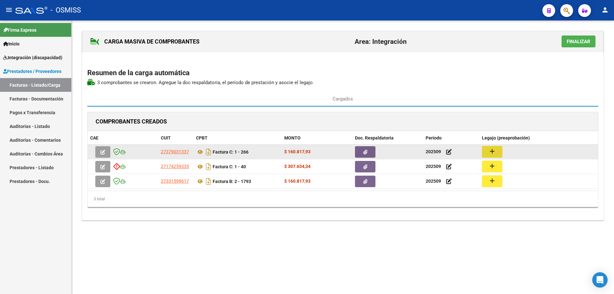
click at [496, 148] on button "add" at bounding box center [492, 152] width 20 height 12
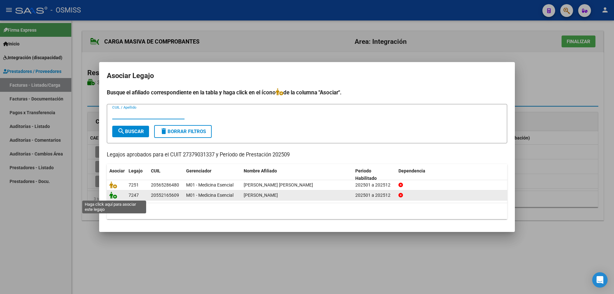
click at [113, 195] on icon at bounding box center [113, 195] width 8 height 7
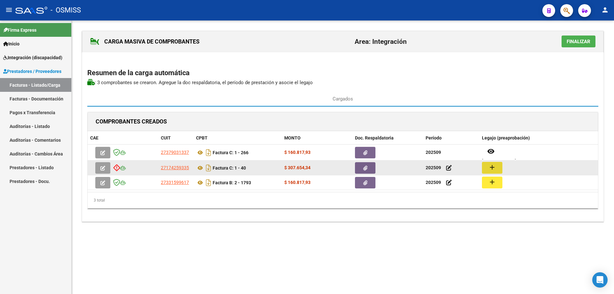
click at [490, 166] on mat-icon "add" at bounding box center [492, 167] width 8 height 8
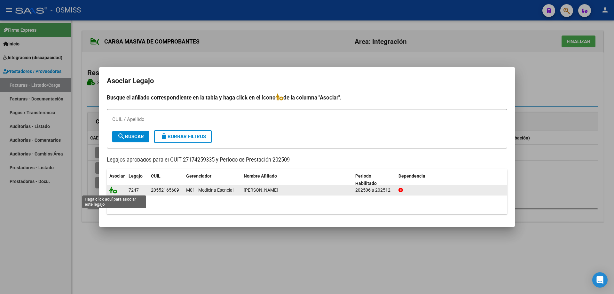
click at [114, 188] on icon at bounding box center [113, 189] width 8 height 7
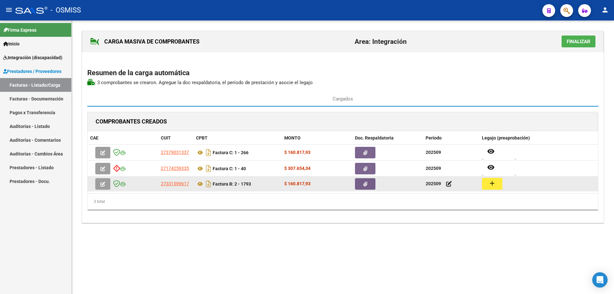
click at [492, 181] on mat-icon "add" at bounding box center [492, 183] width 8 height 8
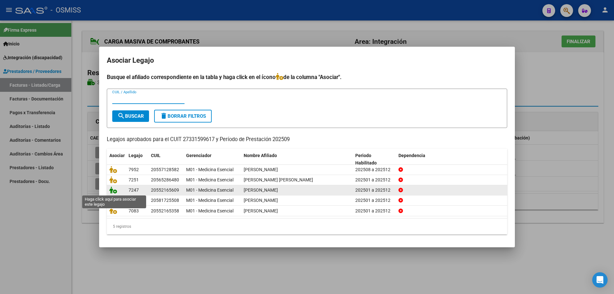
click at [112, 189] on icon at bounding box center [113, 189] width 8 height 7
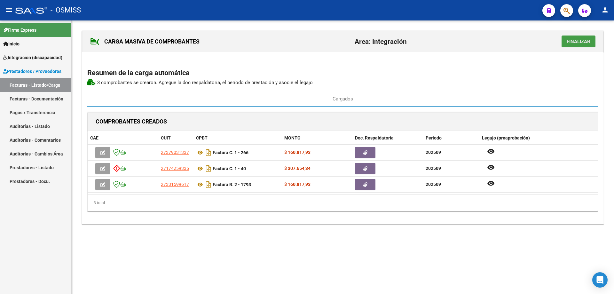
click at [574, 42] on span "Finalizar" at bounding box center [579, 42] width 24 height 6
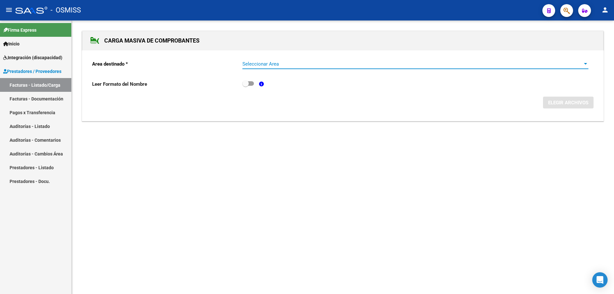
click at [311, 61] on span "Seleccionar Area" at bounding box center [412, 64] width 340 height 6
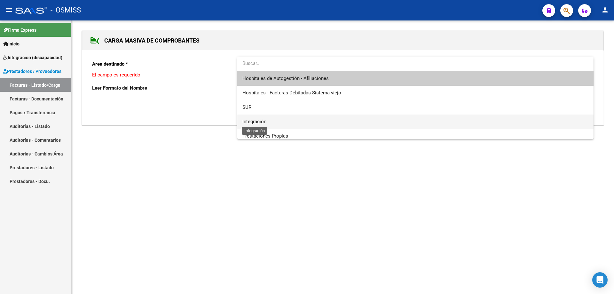
click at [253, 123] on span "Integración" at bounding box center [254, 122] width 24 height 6
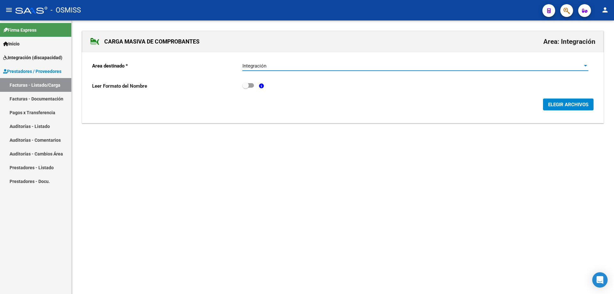
click at [571, 103] on span "ELEGIR ARCHIVOS" at bounding box center [568, 105] width 40 height 6
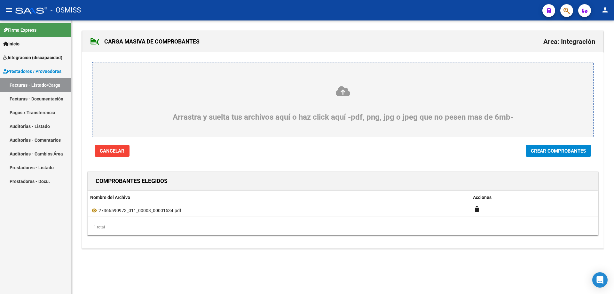
click at [541, 149] on span "Crear Comprobantes" at bounding box center [558, 151] width 55 height 6
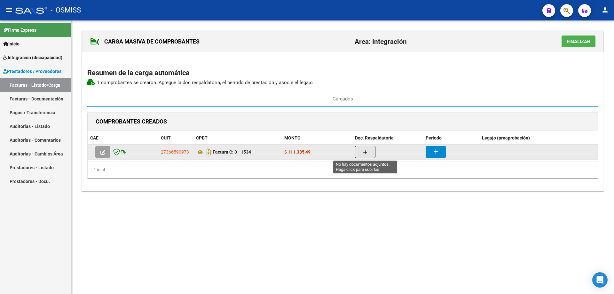
click at [360, 151] on button "button" at bounding box center [365, 152] width 20 height 12
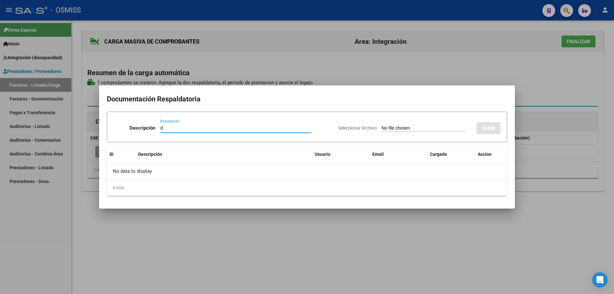
type input "d"
click at [381, 130] on input "Seleccionar Archivo" at bounding box center [423, 128] width 85 height 6
type input "C:\fakepath\PlanillaSep25.pdf"
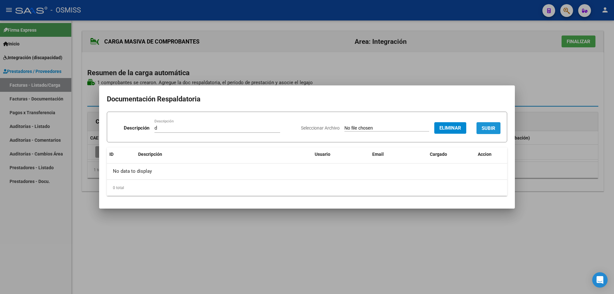
click at [495, 124] on button "SUBIR" at bounding box center [488, 128] width 24 height 12
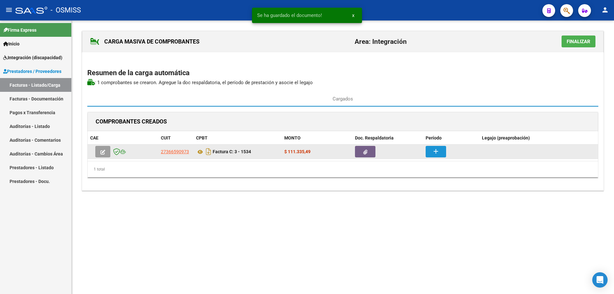
click at [444, 148] on button "add" at bounding box center [436, 152] width 20 height 12
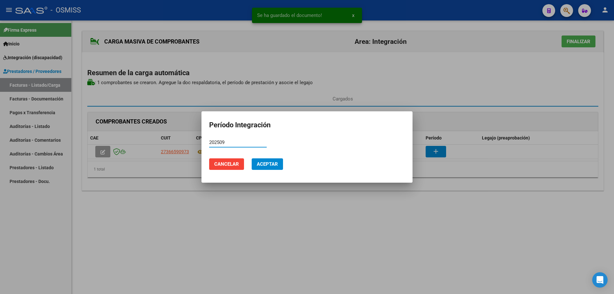
type input "202509"
click at [266, 160] on button "Aceptar" at bounding box center [267, 164] width 31 height 12
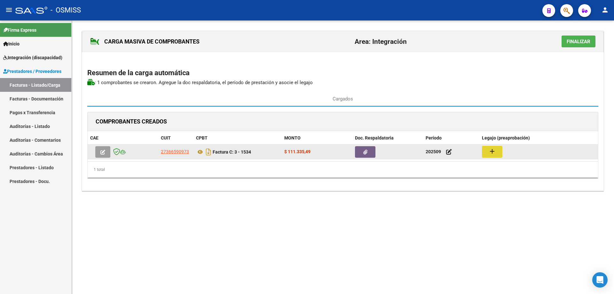
click at [490, 154] on mat-icon "add" at bounding box center [492, 151] width 8 height 8
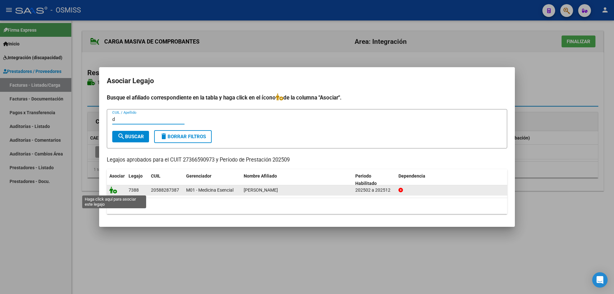
type input "d"
click at [112, 191] on icon at bounding box center [113, 189] width 8 height 7
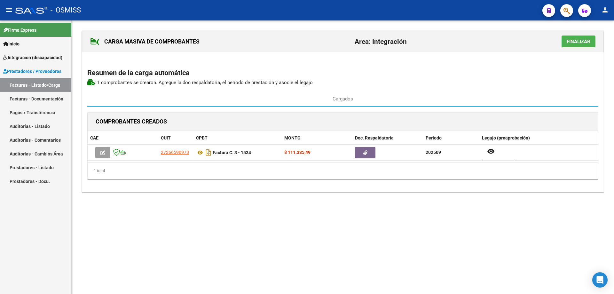
click at [571, 40] on span "Finalizar" at bounding box center [579, 42] width 24 height 6
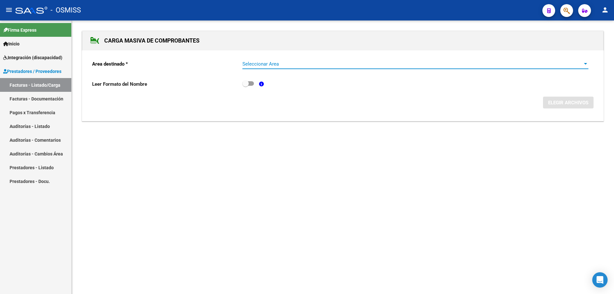
click at [292, 65] on span "Seleccionar Area" at bounding box center [412, 64] width 340 height 6
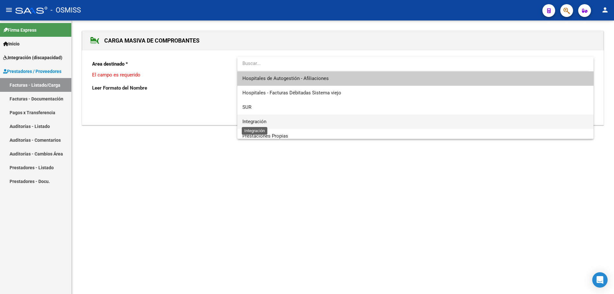
click at [265, 122] on span "Integración" at bounding box center [254, 122] width 24 height 6
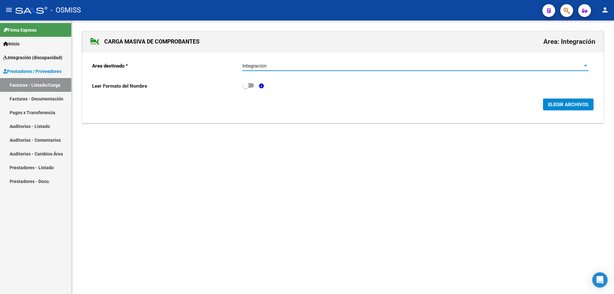
click at [570, 103] on span "ELEGIR ARCHIVOS" at bounding box center [568, 105] width 40 height 6
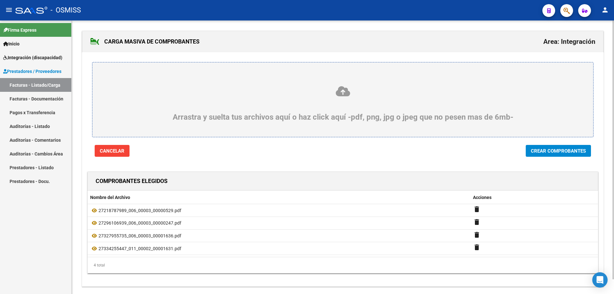
click at [560, 150] on span "Crear Comprobantes" at bounding box center [558, 151] width 55 height 6
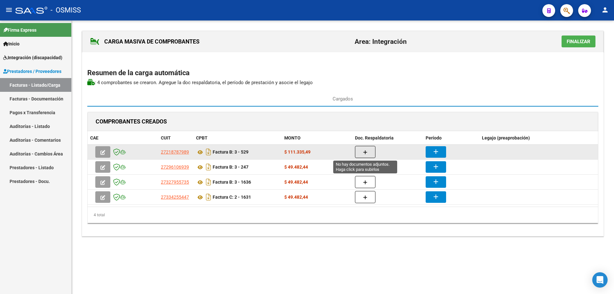
click at [364, 150] on icon "button" at bounding box center [365, 152] width 4 height 5
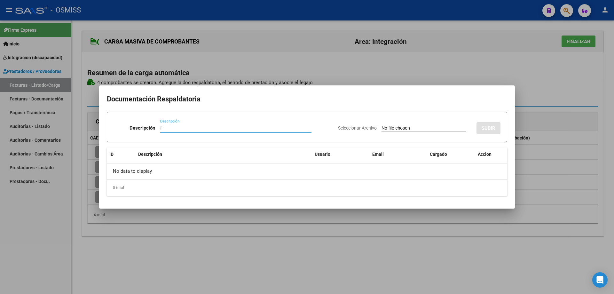
type input "f"
click at [381, 130] on input "Seleccionar Archivo" at bounding box center [423, 128] width 85 height 6
type input "C:\fakepath\asistencia [DATE] [PERSON_NAME] .pdf"
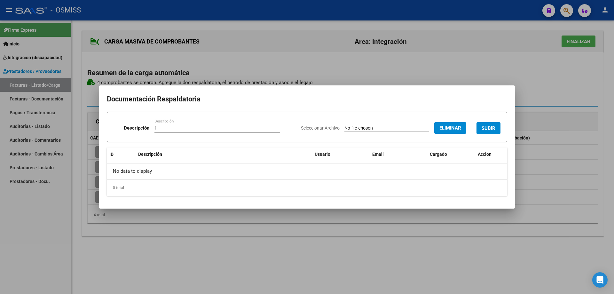
click at [484, 126] on span "SUBIR" at bounding box center [489, 128] width 14 height 6
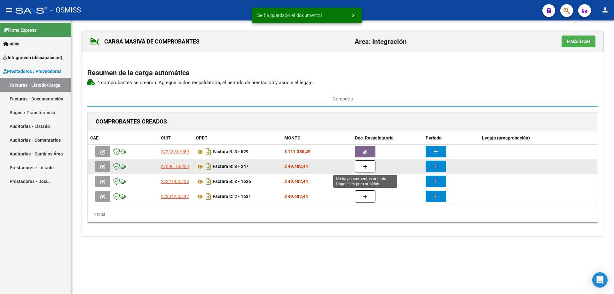
click at [367, 168] on button "button" at bounding box center [365, 166] width 20 height 12
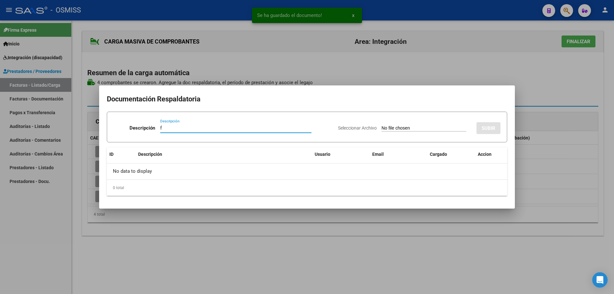
type input "f"
click at [381, 126] on input "Seleccionar Archivo" at bounding box center [423, 128] width 85 height 6
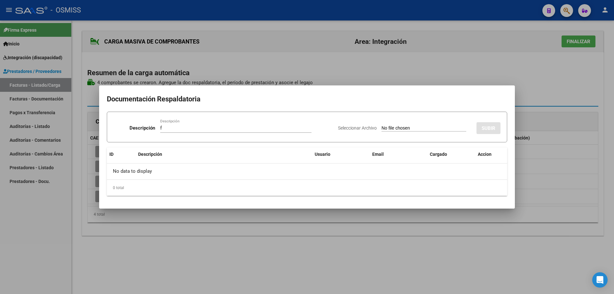
type input "C:\fakepath\Asist [PERSON_NAME] 9 25.pdf"
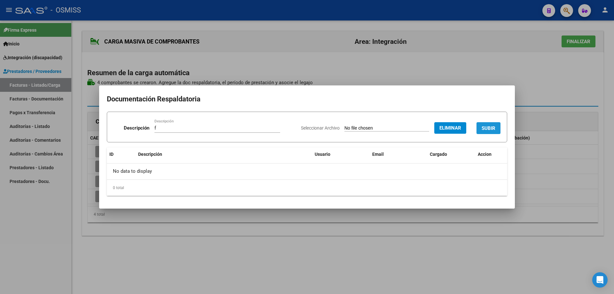
click at [484, 126] on span "SUBIR" at bounding box center [489, 128] width 14 height 6
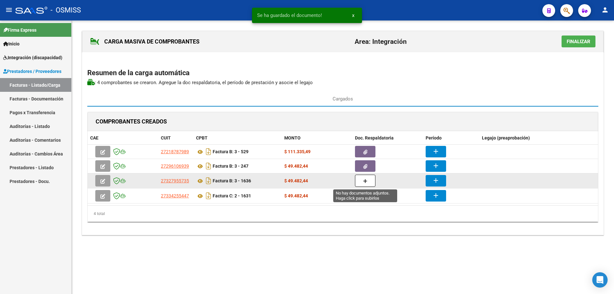
click at [366, 179] on icon "button" at bounding box center [365, 181] width 4 height 5
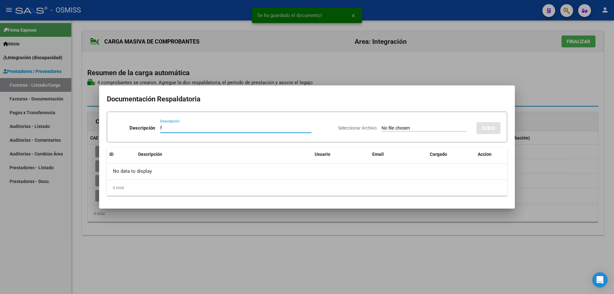
type input "f"
click at [381, 127] on input "Seleccionar Archivo" at bounding box center [423, 128] width 85 height 6
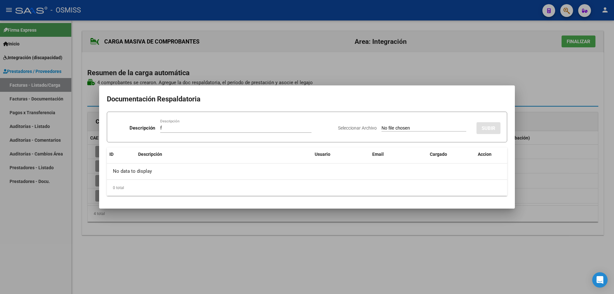
type input "C:\fakepath\PLANILLA.pdf"
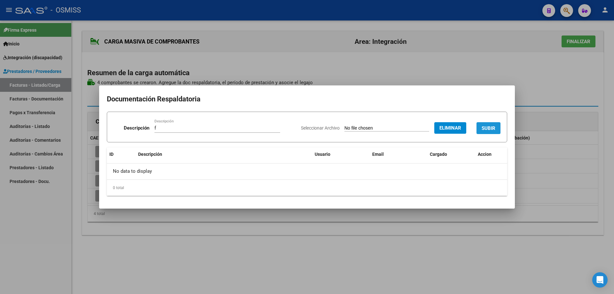
click at [488, 125] on span "SUBIR" at bounding box center [489, 128] width 14 height 6
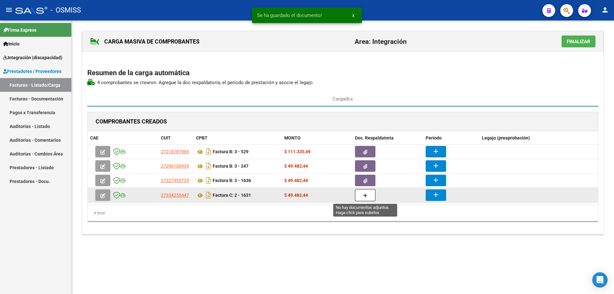
click at [359, 196] on button "button" at bounding box center [365, 195] width 20 height 12
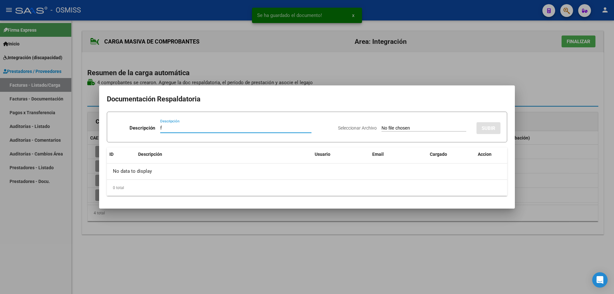
type input "f"
click at [368, 128] on app-file-uploader "Seleccionar Archivo" at bounding box center [404, 128] width 133 height 6
click at [386, 127] on input "Seleccionar Archivo" at bounding box center [423, 128] width 85 height 6
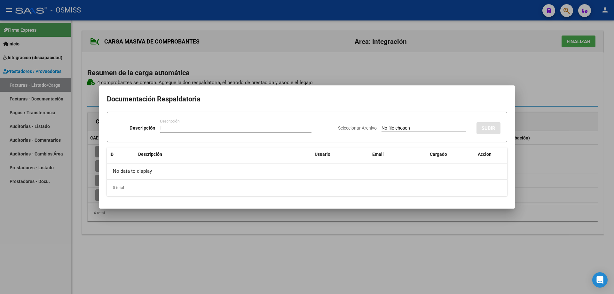
type input "C:\fakepath\[PERSON_NAME] sept.pdf"
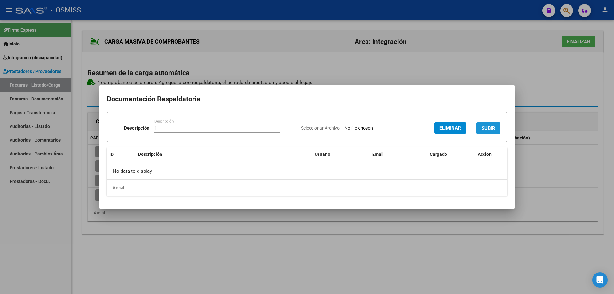
click at [492, 127] on span "SUBIR" at bounding box center [489, 128] width 14 height 6
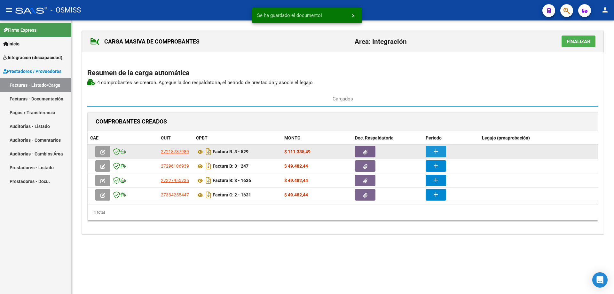
click at [434, 148] on mat-icon "add" at bounding box center [436, 151] width 8 height 8
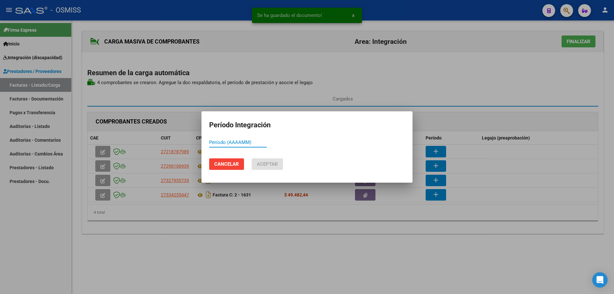
paste input "202509"
type input "202509"
click at [262, 166] on span "Aceptar" at bounding box center [267, 164] width 21 height 6
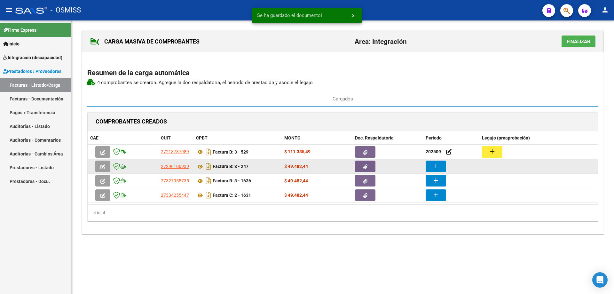
click at [431, 163] on button "add" at bounding box center [436, 167] width 20 height 12
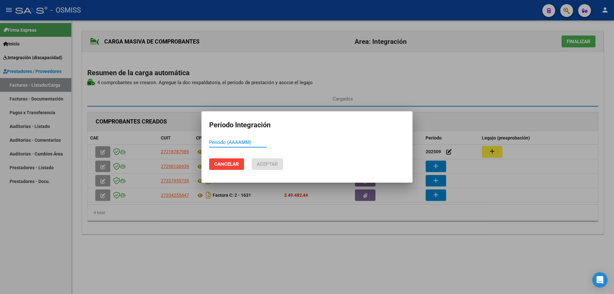
paste input "202509"
type input "202509"
click at [258, 164] on span "Aceptar" at bounding box center [267, 164] width 21 height 6
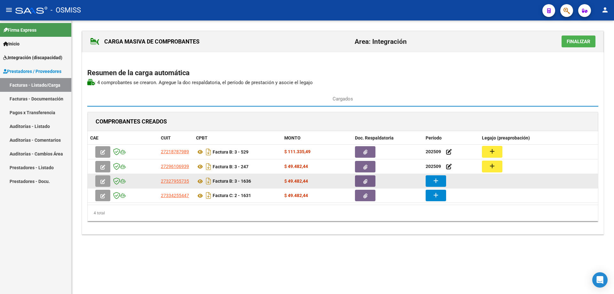
click at [441, 180] on button "add" at bounding box center [436, 181] width 20 height 12
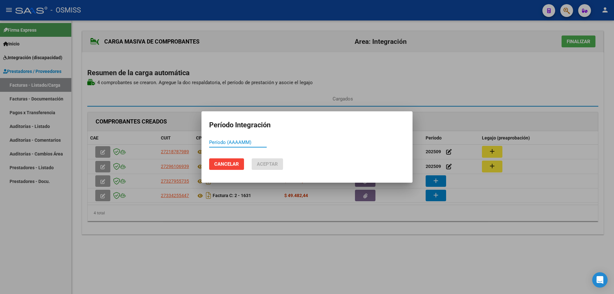
paste input "202509"
type input "202509"
click at [261, 165] on span "Aceptar" at bounding box center [267, 164] width 21 height 6
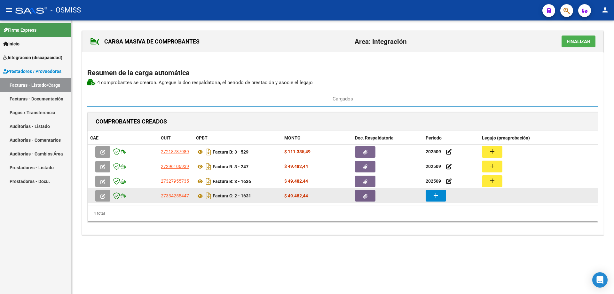
click at [437, 195] on mat-icon "add" at bounding box center [436, 196] width 8 height 8
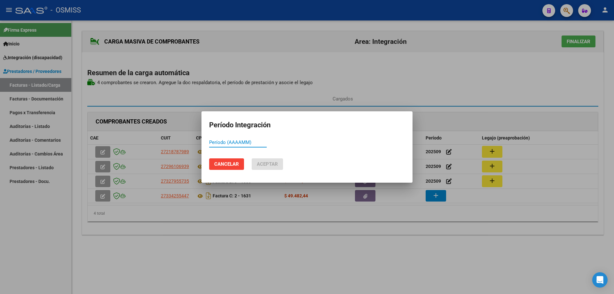
paste input "202509"
type input "202509"
click at [276, 168] on button "Aceptar" at bounding box center [267, 164] width 31 height 12
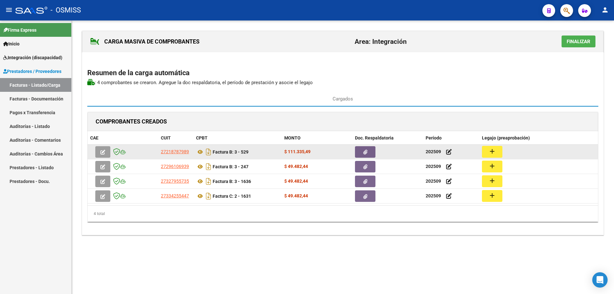
click at [493, 149] on mat-icon "add" at bounding box center [492, 151] width 8 height 8
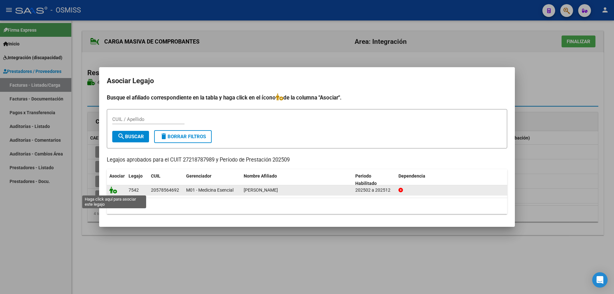
click at [110, 192] on icon at bounding box center [113, 189] width 8 height 7
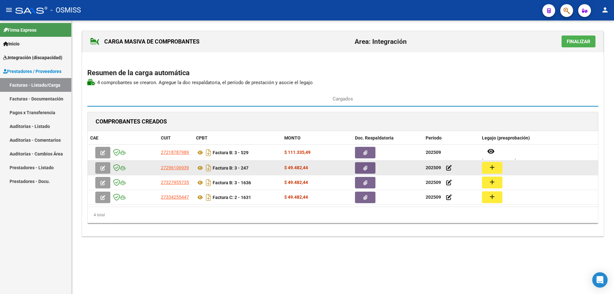
click at [485, 168] on button "add" at bounding box center [492, 168] width 20 height 12
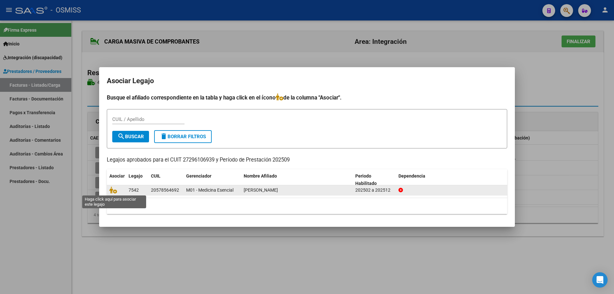
click at [118, 190] on span at bounding box center [114, 190] width 10 height 5
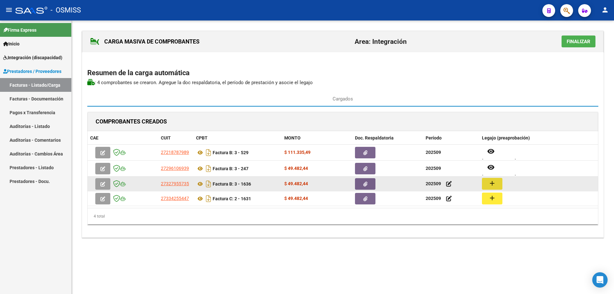
click at [489, 183] on mat-icon "add" at bounding box center [492, 183] width 8 height 8
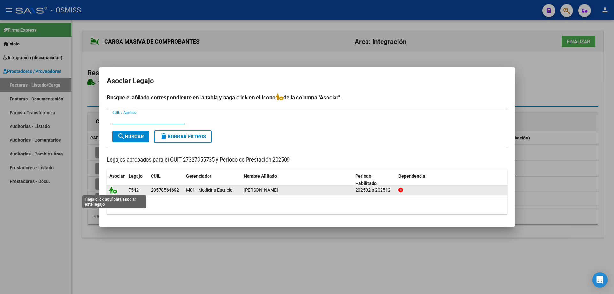
click at [111, 190] on icon at bounding box center [113, 189] width 8 height 7
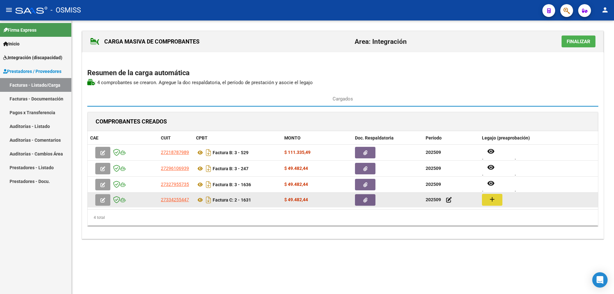
click at [498, 198] on button "add" at bounding box center [492, 200] width 20 height 12
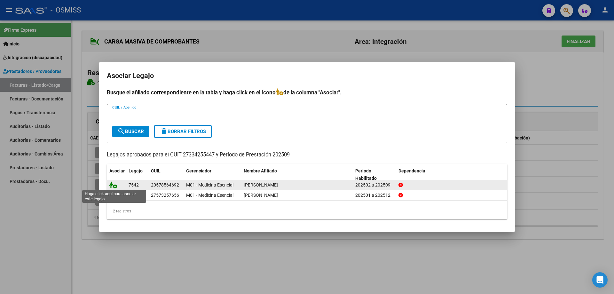
click at [112, 186] on icon at bounding box center [113, 184] width 8 height 7
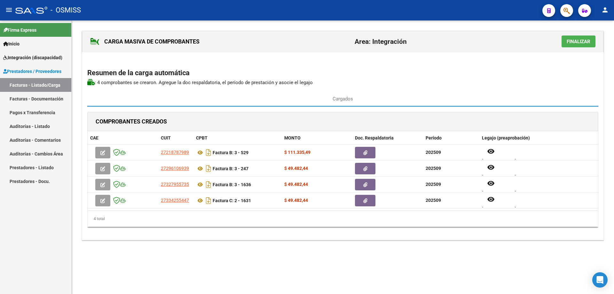
click at [582, 44] on span "Finalizar" at bounding box center [579, 42] width 24 height 6
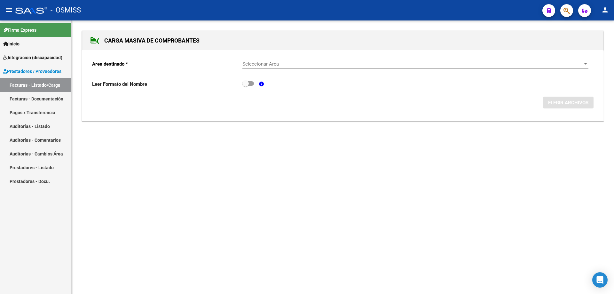
click at [321, 60] on div "Seleccionar Area Seleccionar Area" at bounding box center [415, 62] width 346 height 14
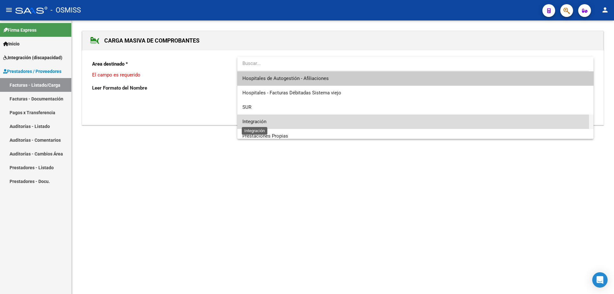
click at [251, 124] on span "Integración" at bounding box center [254, 122] width 24 height 6
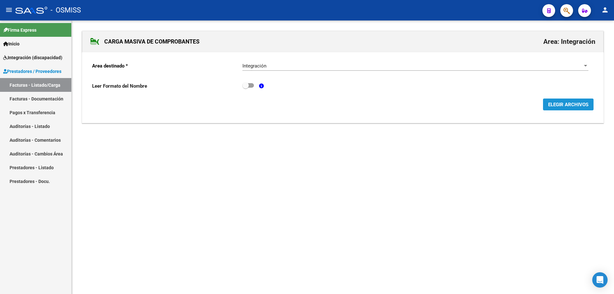
click at [566, 105] on span "ELEGIR ARCHIVOS" at bounding box center [568, 105] width 40 height 6
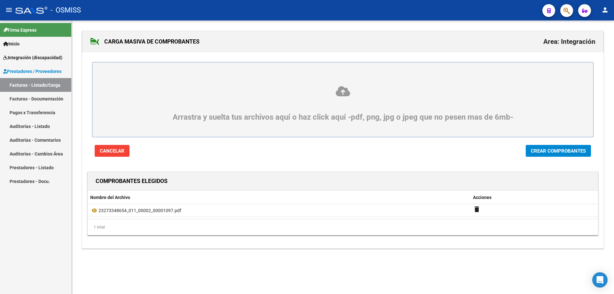
click at [552, 154] on button "Crear Comprobantes" at bounding box center [558, 151] width 65 height 12
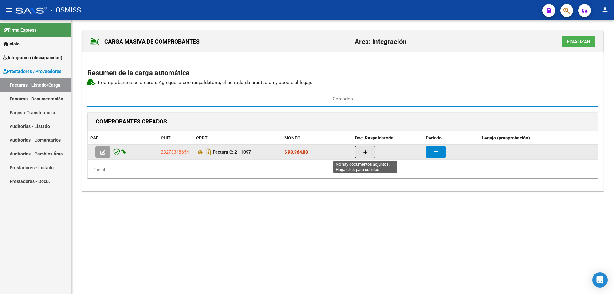
click at [367, 154] on button "button" at bounding box center [365, 152] width 20 height 12
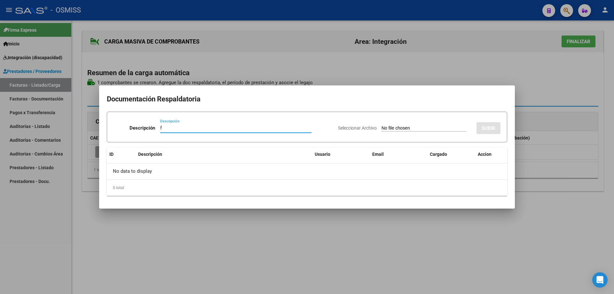
type input "f"
click at [381, 129] on input "Seleccionar Archivo" at bounding box center [423, 128] width 85 height 6
type input "C:\fakepath\Planilla asistencia Septiembre [PERSON_NAME].pdf"
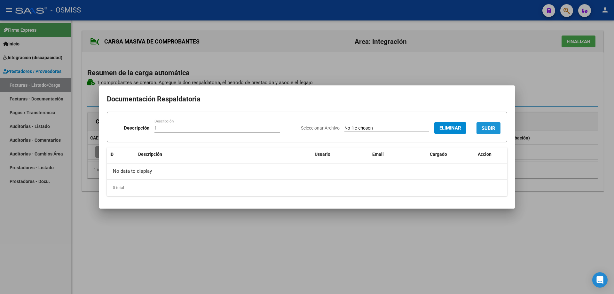
click at [488, 124] on button "SUBIR" at bounding box center [488, 128] width 24 height 12
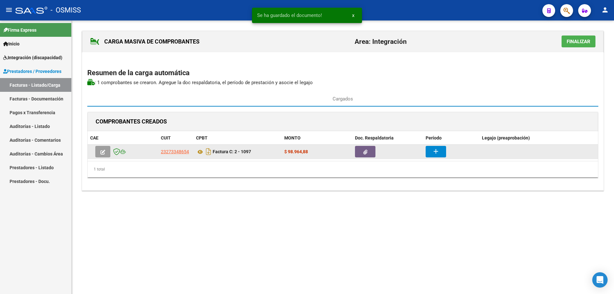
click at [441, 152] on button "add" at bounding box center [436, 152] width 20 height 12
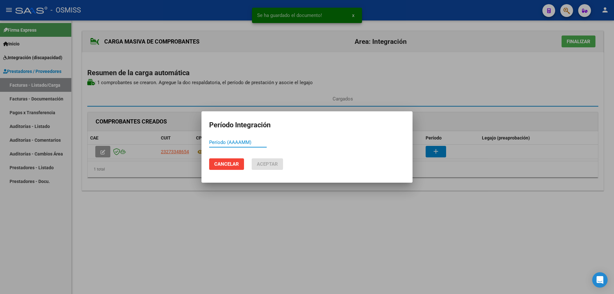
paste input "202509"
type input "202509"
click at [268, 160] on button "Aceptar" at bounding box center [267, 164] width 31 height 12
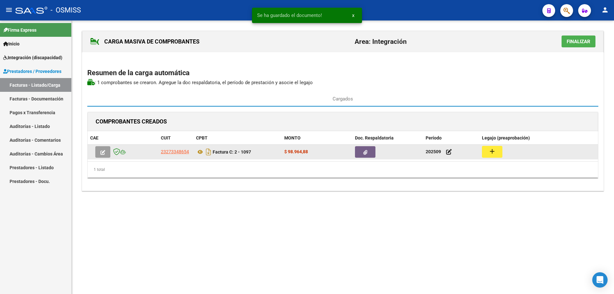
click at [490, 152] on mat-icon "add" at bounding box center [492, 151] width 8 height 8
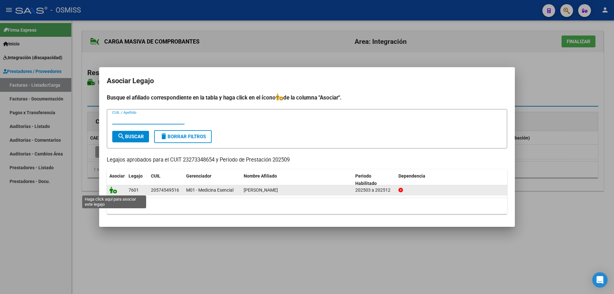
click at [111, 191] on icon at bounding box center [113, 189] width 8 height 7
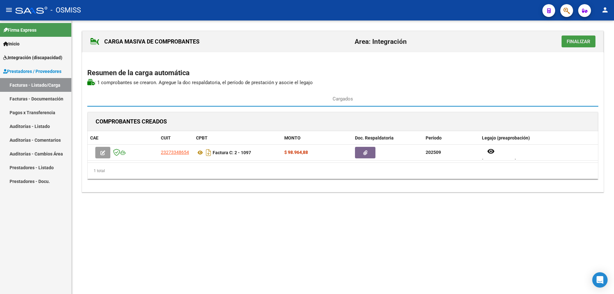
click at [571, 42] on span "Finalizar" at bounding box center [579, 42] width 24 height 6
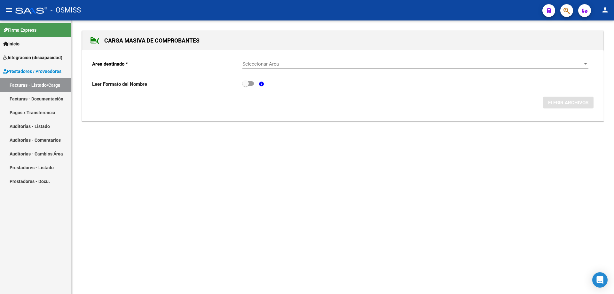
click at [326, 67] on div "Seleccionar Area Seleccionar Area" at bounding box center [415, 62] width 346 height 14
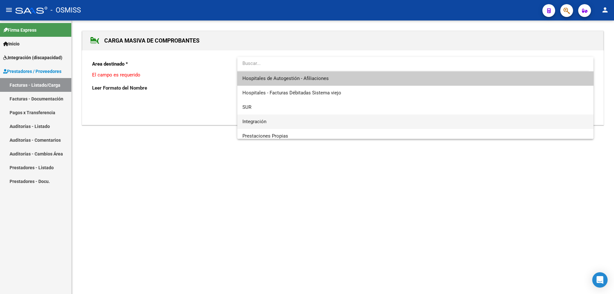
click at [286, 119] on span "Integración" at bounding box center [415, 121] width 346 height 14
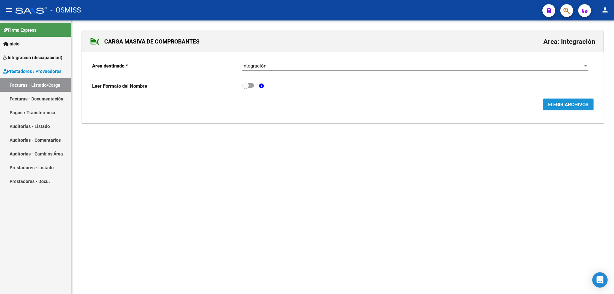
click at [564, 100] on button "ELEGIR ARCHIVOS" at bounding box center [568, 104] width 51 height 12
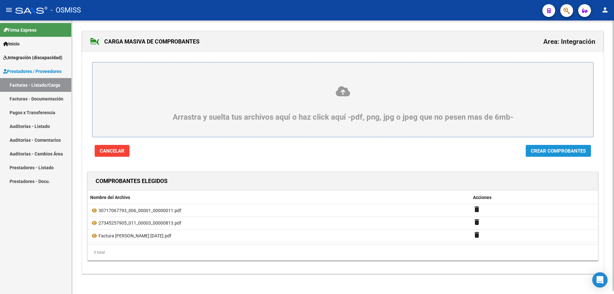
click at [554, 152] on span "Crear Comprobantes" at bounding box center [558, 151] width 55 height 6
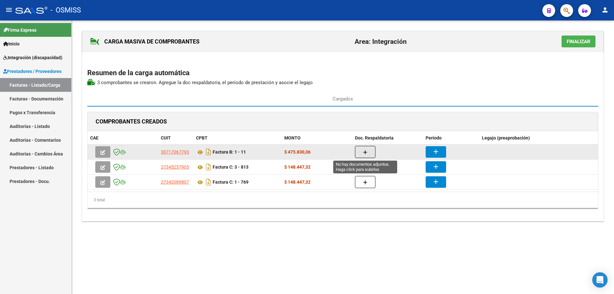
click at [360, 151] on button "button" at bounding box center [365, 152] width 20 height 12
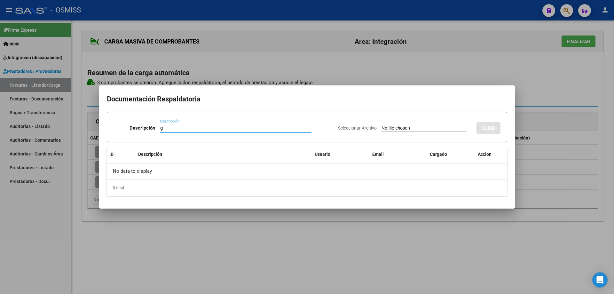
type input "g"
click at [388, 129] on input "Seleccionar Archivo" at bounding box center [423, 128] width 85 height 6
type input "C:\fakepath\IMG-20251004-WA0002.jpg"
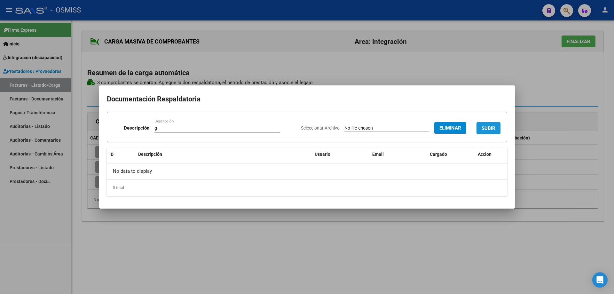
click at [494, 127] on span "SUBIR" at bounding box center [489, 128] width 14 height 6
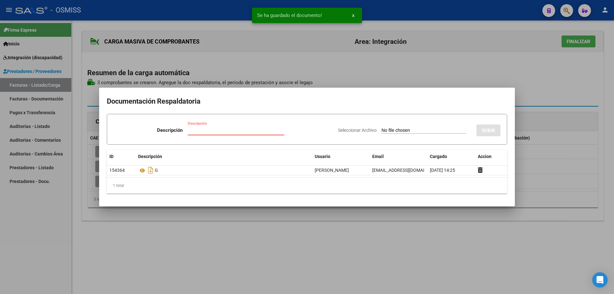
click at [192, 127] on input "Descripción" at bounding box center [236, 130] width 97 height 6
type input "g"
click at [383, 129] on input "Seleccionar Archivo" at bounding box center [423, 131] width 85 height 6
type input "C:\fakepath\IMG-20251004-WA0003.jpg"
click at [494, 128] on span "SUBIR" at bounding box center [489, 131] width 14 height 6
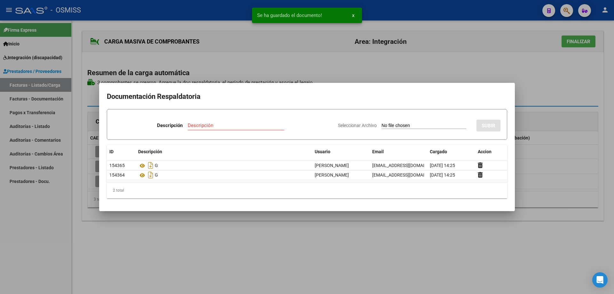
click at [199, 127] on input "Descripción" at bounding box center [236, 125] width 97 height 6
type input "g"
click at [388, 127] on input "Seleccionar Archivo" at bounding box center [423, 126] width 85 height 6
type input "C:\fakepath\IMG-20251004-WA0004.jpg"
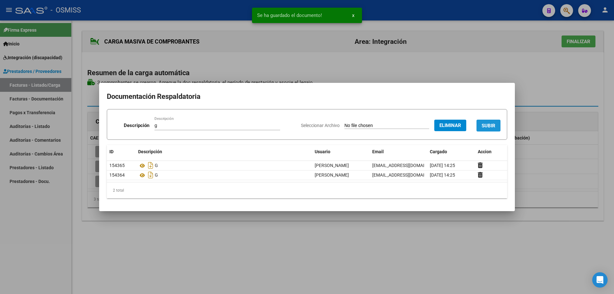
click at [489, 123] on span "SUBIR" at bounding box center [489, 126] width 14 height 6
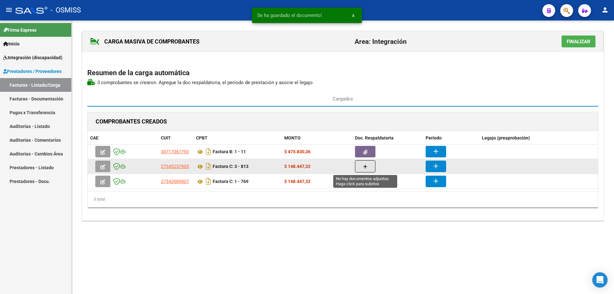
click at [357, 166] on button "button" at bounding box center [365, 166] width 20 height 12
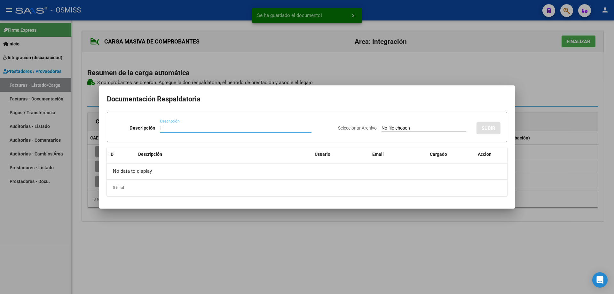
type input "f"
click at [381, 129] on input "Seleccionar Archivo" at bounding box center [423, 128] width 85 height 6
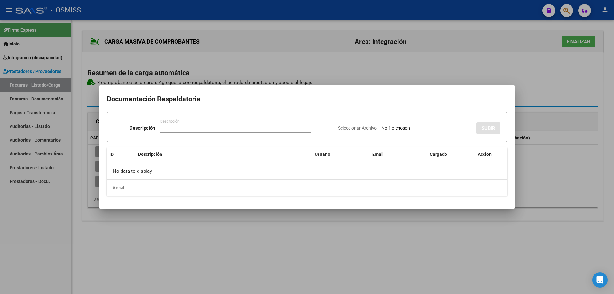
type input "C:\fakepath\DOC-20251004-WA0030..pdf"
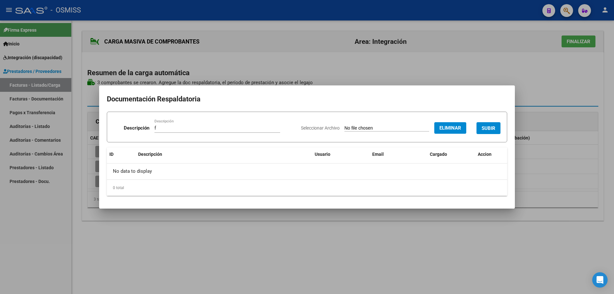
click at [492, 124] on button "SUBIR" at bounding box center [488, 128] width 24 height 12
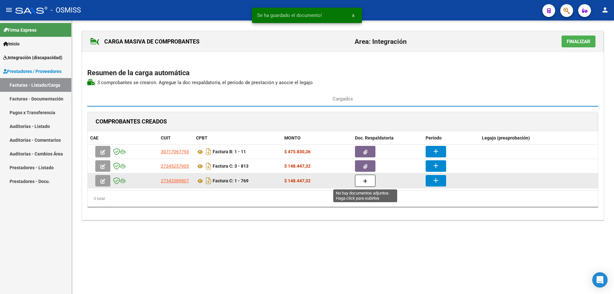
click at [371, 183] on button "button" at bounding box center [365, 181] width 20 height 12
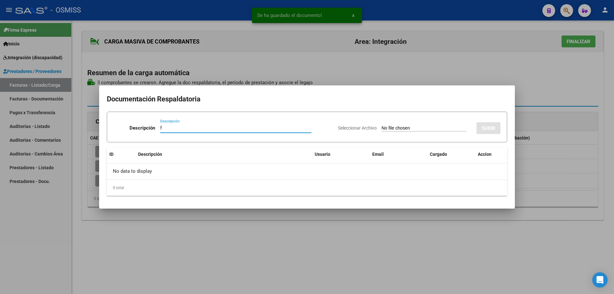
type input "f"
click at [389, 130] on input "Seleccionar Archivo" at bounding box center [423, 128] width 85 height 6
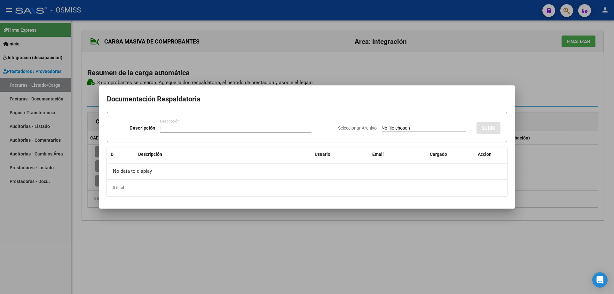
type input "C:\fakepath\PLANILLA DE ASISTENCIA CORRESPONDIENTE AL MES DE.pdf"
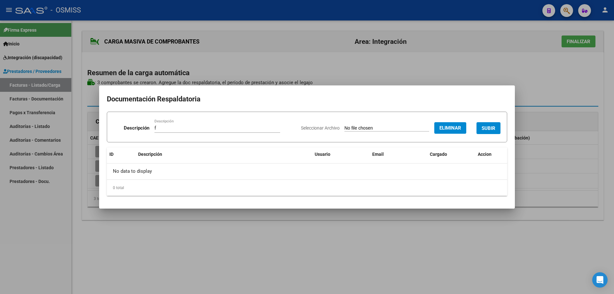
click at [492, 127] on span "SUBIR" at bounding box center [489, 128] width 14 height 6
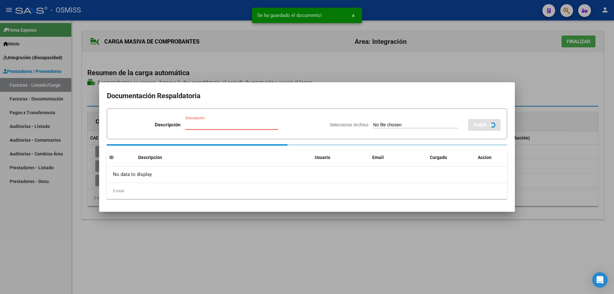
click at [192, 124] on div "Descripción Descripción" at bounding box center [219, 125] width 211 height 19
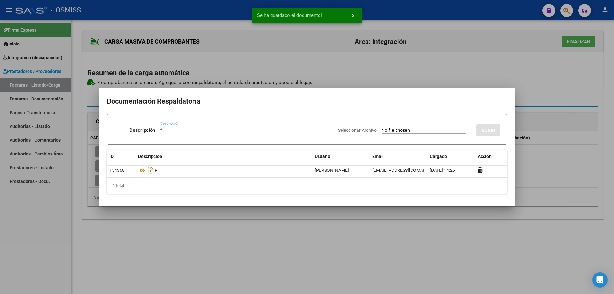
type input "f"
click at [381, 132] on input "Seleccionar Archivo" at bounding box center [423, 131] width 85 height 6
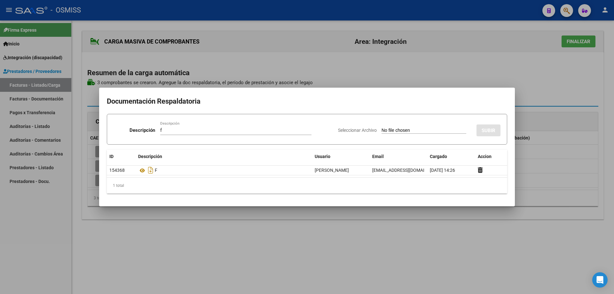
type input "C:\fakepath\Asistencia [PERSON_NAME] .pdf"
click at [488, 128] on span "SUBIR" at bounding box center [489, 131] width 14 height 6
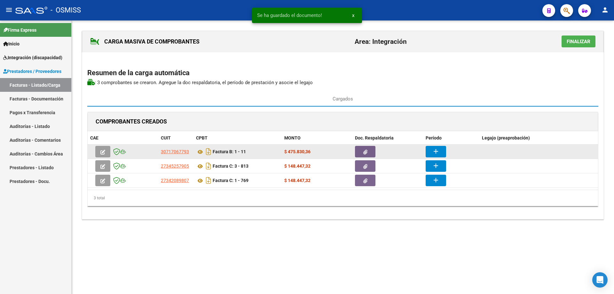
click at [432, 150] on mat-icon "add" at bounding box center [436, 151] width 8 height 8
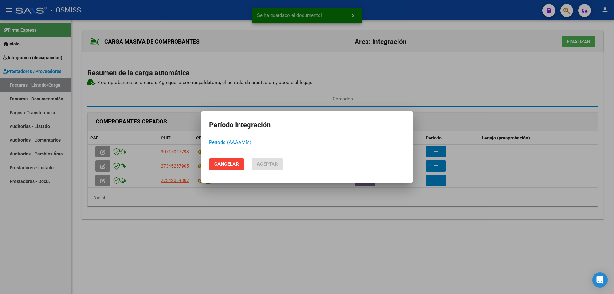
paste input "202509"
type input "202509"
click at [265, 161] on span "Aceptar" at bounding box center [267, 164] width 21 height 6
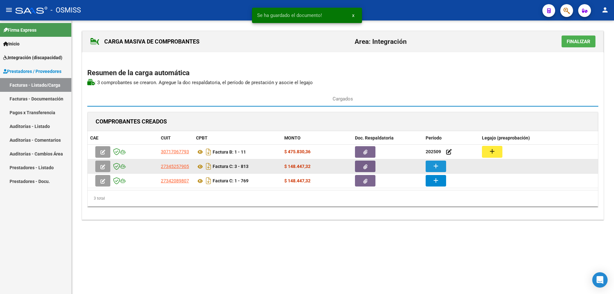
click at [441, 164] on button "add" at bounding box center [436, 167] width 20 height 12
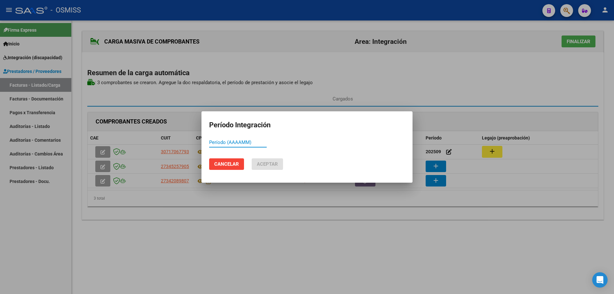
paste input "202509"
type input "202509"
click at [270, 163] on span "Aceptar" at bounding box center [267, 164] width 21 height 6
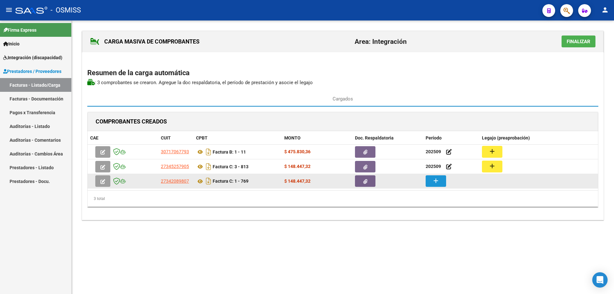
click at [437, 182] on mat-icon "add" at bounding box center [436, 181] width 8 height 8
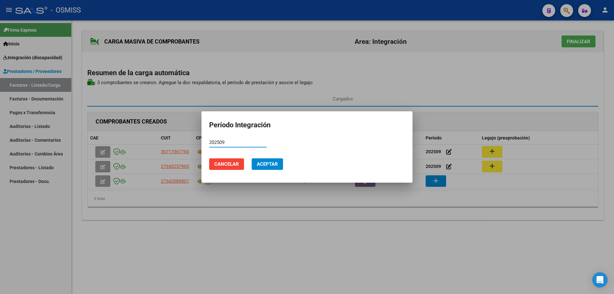
type input "202509"
click at [268, 162] on span "Aceptar" at bounding box center [267, 164] width 21 height 6
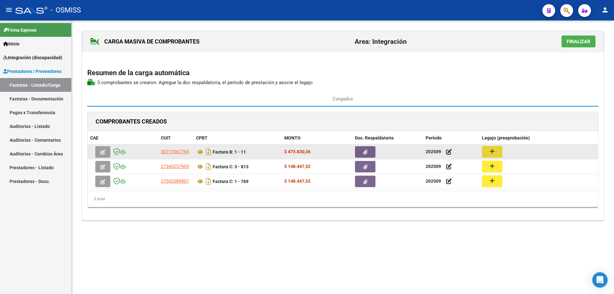
click at [491, 150] on mat-icon "add" at bounding box center [492, 151] width 8 height 8
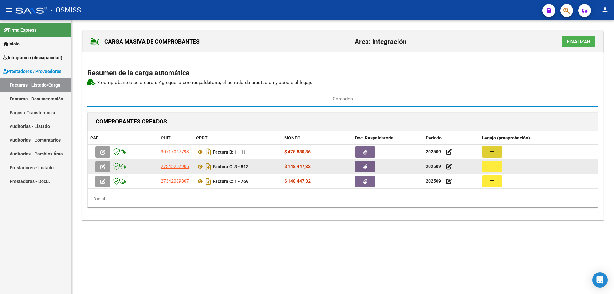
click at [492, 164] on mat-icon "add" at bounding box center [492, 166] width 8 height 8
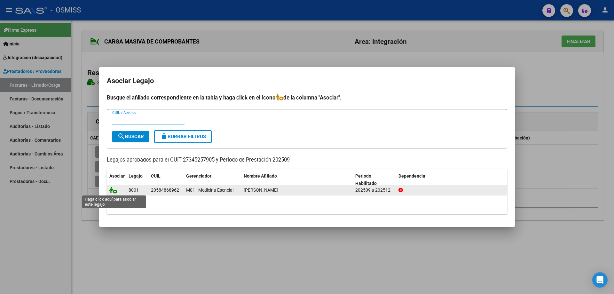
click at [112, 192] on icon at bounding box center [113, 189] width 8 height 7
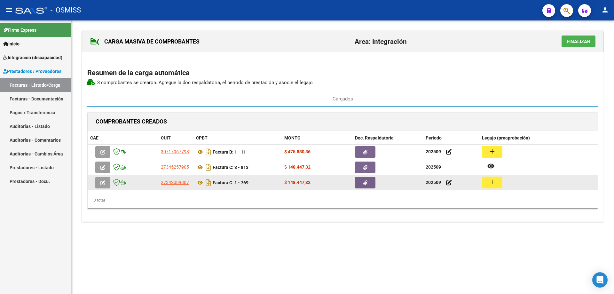
click at [495, 182] on mat-icon "add" at bounding box center [492, 182] width 8 height 8
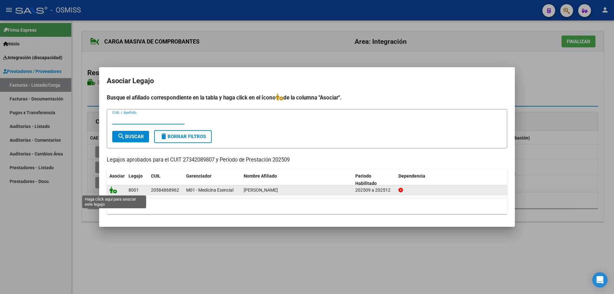
click at [112, 191] on icon at bounding box center [113, 189] width 8 height 7
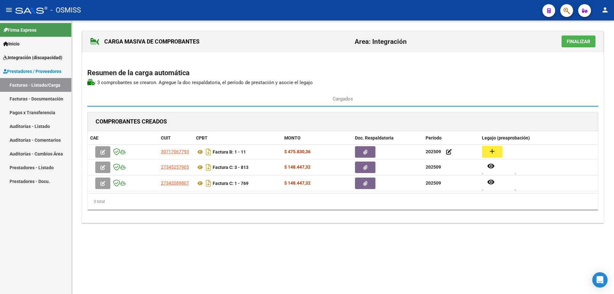
click at [566, 43] on button "Finalizar" at bounding box center [578, 41] width 34 height 12
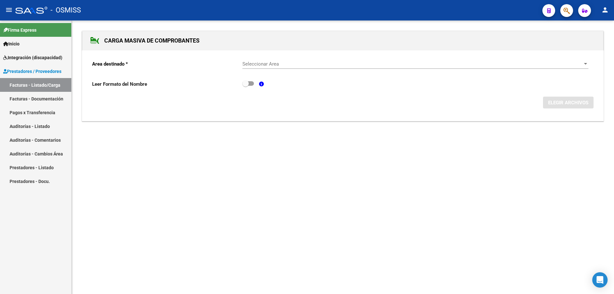
click at [301, 65] on span "Seleccionar Area" at bounding box center [412, 64] width 340 height 6
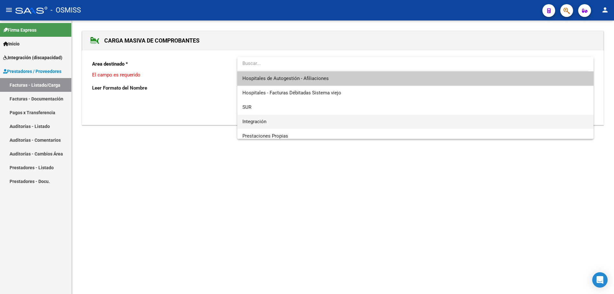
click at [270, 118] on span "Integración" at bounding box center [415, 121] width 346 height 14
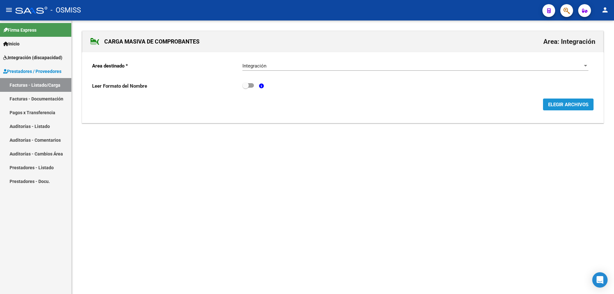
click at [569, 105] on span "ELEGIR ARCHIVOS" at bounding box center [568, 105] width 40 height 6
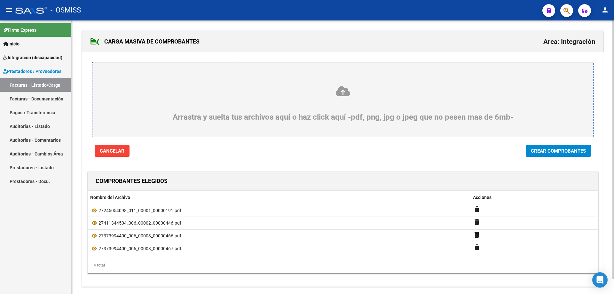
click at [557, 153] on span "Crear Comprobantes" at bounding box center [558, 151] width 55 height 6
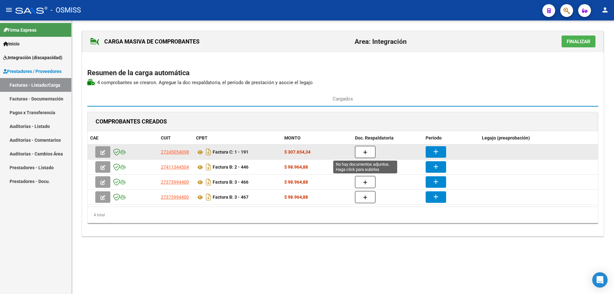
click at [363, 150] on icon "button" at bounding box center [365, 152] width 4 height 5
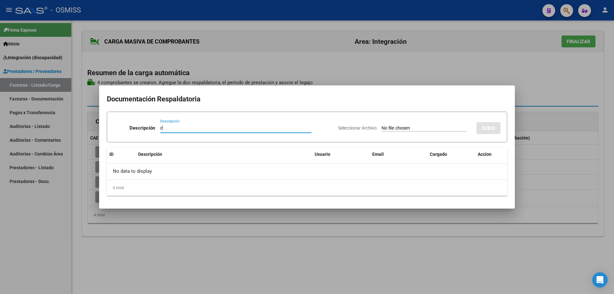
type input "d"
click at [384, 127] on input "Seleccionar Archivo" at bounding box center [423, 128] width 85 height 6
type input "C:\fakepath\Planilla de asistencia Sept - [PERSON_NAME].pdf"
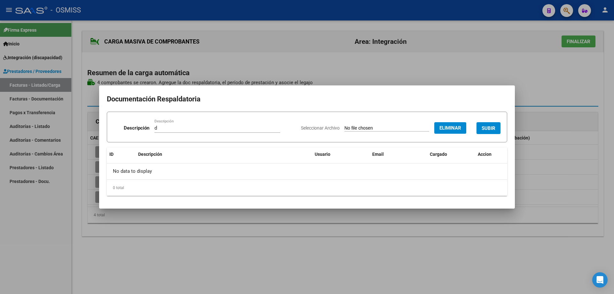
click at [487, 126] on span "SUBIR" at bounding box center [489, 128] width 14 height 6
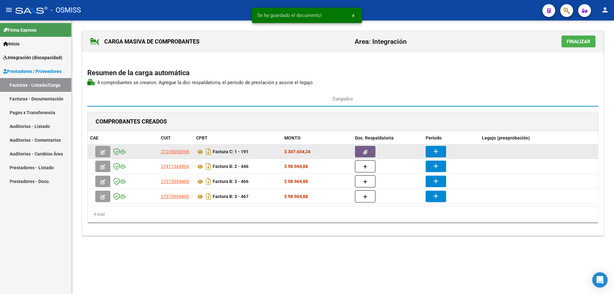
click at [435, 149] on mat-icon "add" at bounding box center [436, 151] width 8 height 8
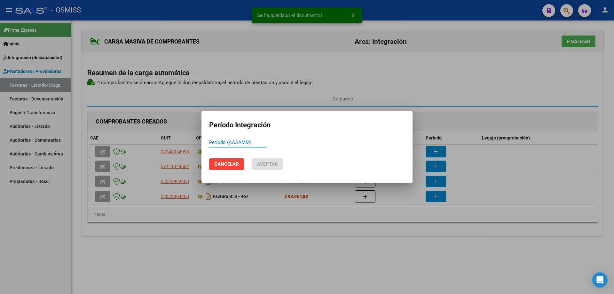
paste input "202509"
type input "202509"
click at [269, 165] on span "Aceptar" at bounding box center [267, 164] width 21 height 6
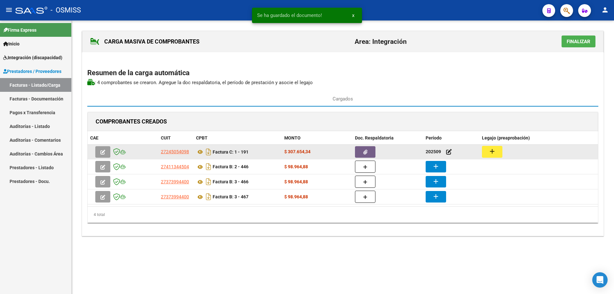
click at [494, 151] on mat-icon "add" at bounding box center [492, 151] width 8 height 8
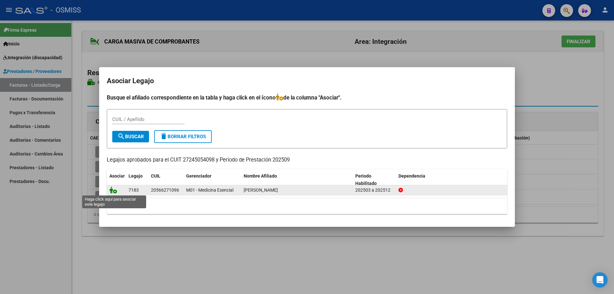
click at [112, 189] on icon at bounding box center [113, 189] width 8 height 7
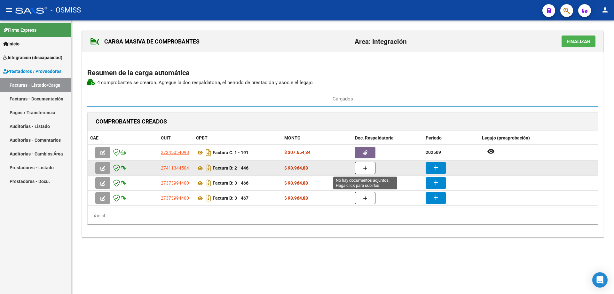
click at [369, 169] on button "button" at bounding box center [365, 168] width 20 height 12
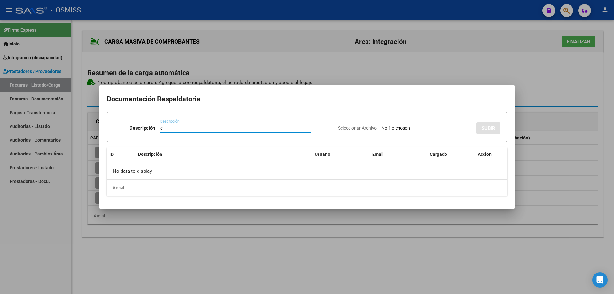
type input "e"
click at [381, 127] on input "Seleccionar Archivo" at bounding box center [423, 128] width 85 height 6
type input "C:\fakepath\[PERSON_NAME] septiembre.pdf"
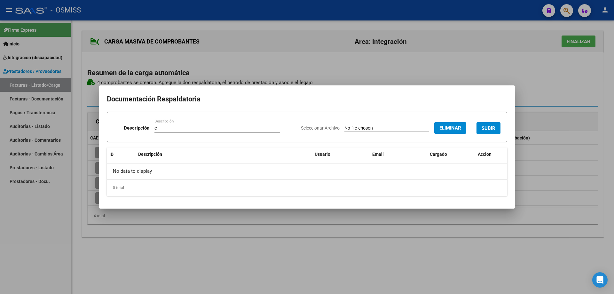
click at [492, 127] on span "SUBIR" at bounding box center [489, 128] width 14 height 6
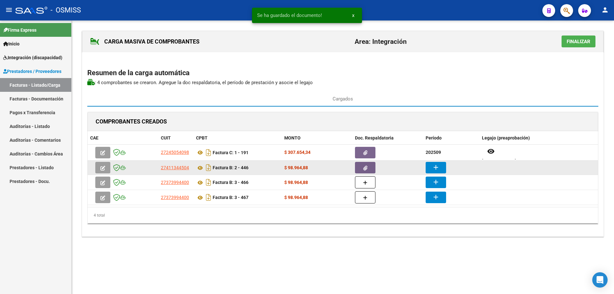
click at [438, 165] on mat-icon "add" at bounding box center [436, 167] width 8 height 8
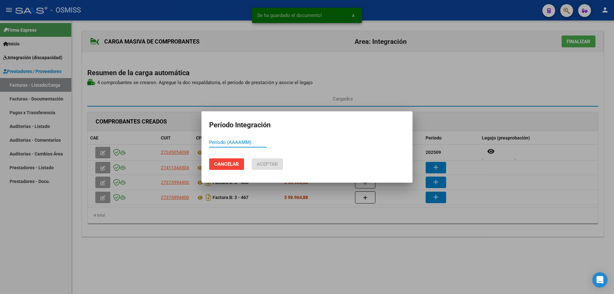
paste input "202509"
type input "202509"
click at [264, 162] on span "Aceptar" at bounding box center [267, 164] width 21 height 6
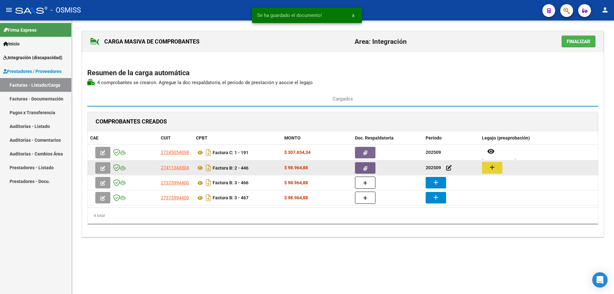
click at [495, 167] on mat-icon "add" at bounding box center [492, 167] width 8 height 8
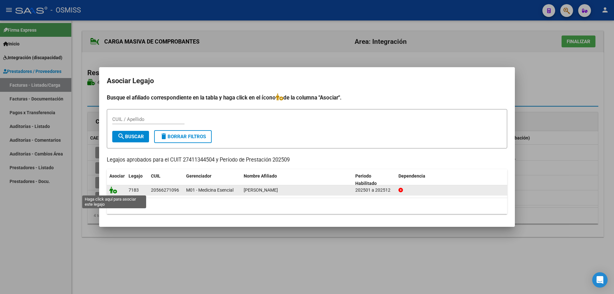
click at [115, 191] on icon at bounding box center [113, 189] width 8 height 7
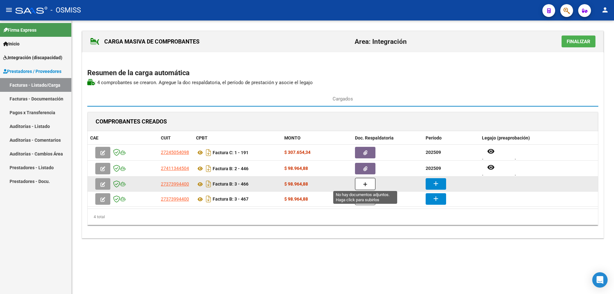
click at [363, 183] on icon "button" at bounding box center [365, 184] width 4 height 5
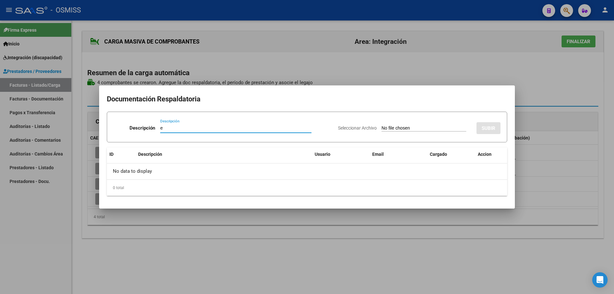
type input "e"
click at [381, 125] on input "Seleccionar Archivo" at bounding box center [423, 128] width 85 height 6
type input "C:\fakepath\[PERSON_NAME] - [DATE] .pdf"
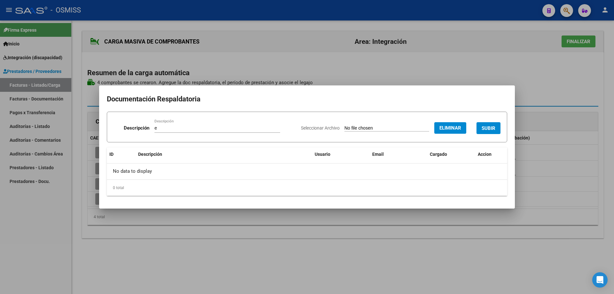
click at [488, 127] on span "SUBIR" at bounding box center [489, 128] width 14 height 6
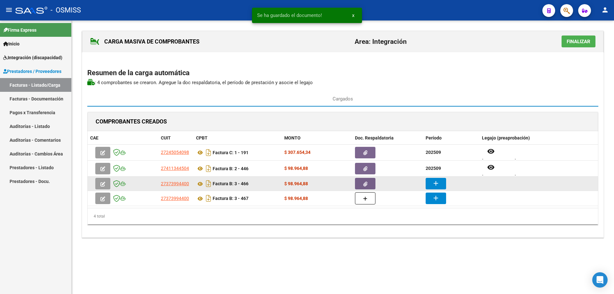
click at [431, 183] on button "add" at bounding box center [436, 184] width 20 height 12
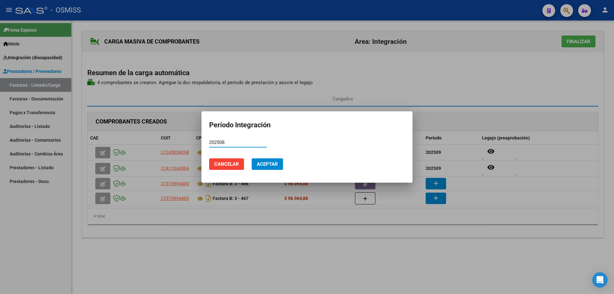
type input "202508"
click at [274, 161] on button "Aceptar" at bounding box center [267, 164] width 31 height 12
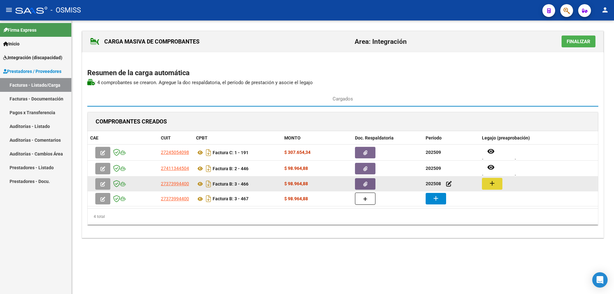
click at [495, 186] on mat-icon "add" at bounding box center [492, 183] width 8 height 8
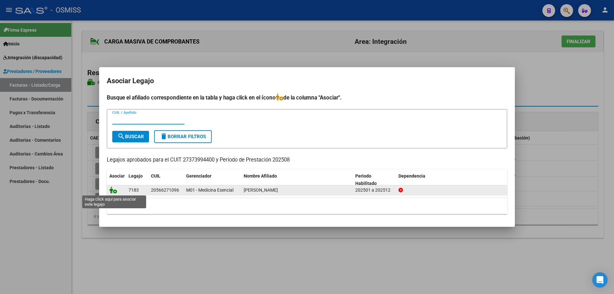
click at [111, 190] on icon at bounding box center [113, 189] width 8 height 7
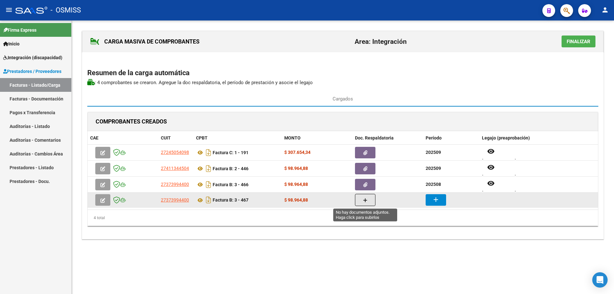
click at [362, 202] on button "button" at bounding box center [365, 200] width 20 height 12
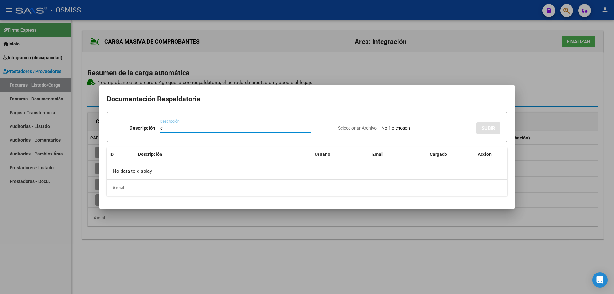
type input "e"
click at [386, 126] on input "Seleccionar Archivo" at bounding box center [423, 128] width 85 height 6
type input "C:\fakepath\[PERSON_NAME] - [DATE].pdf"
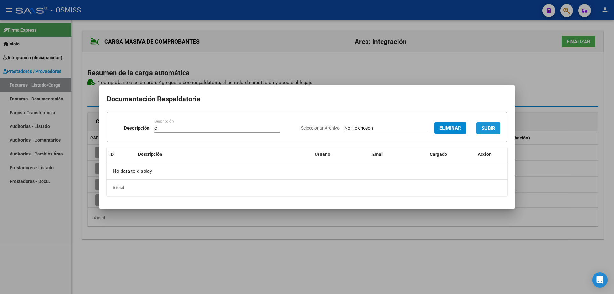
click at [489, 125] on span "SUBIR" at bounding box center [489, 128] width 14 height 6
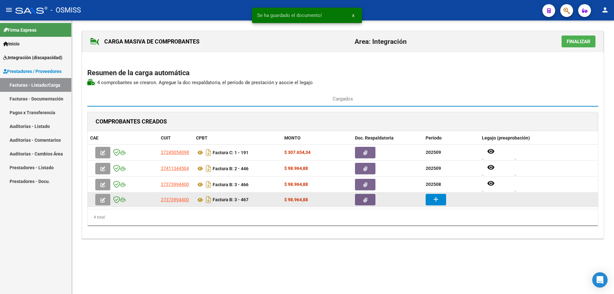
click at [441, 200] on button "add" at bounding box center [436, 200] width 20 height 12
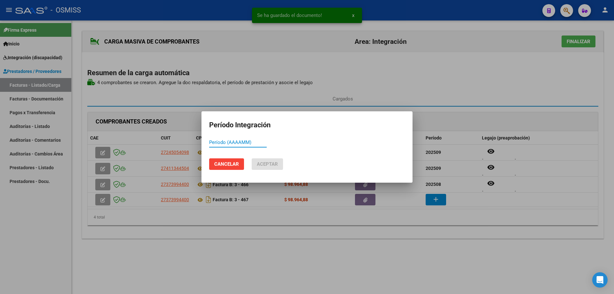
paste input "202509"
type input "202509"
click at [268, 161] on span "Aceptar" at bounding box center [267, 164] width 21 height 6
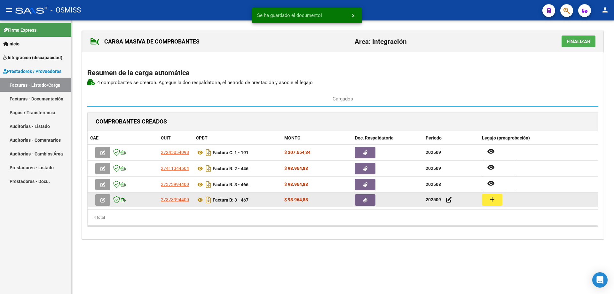
click at [489, 200] on mat-icon "add" at bounding box center [492, 199] width 8 height 8
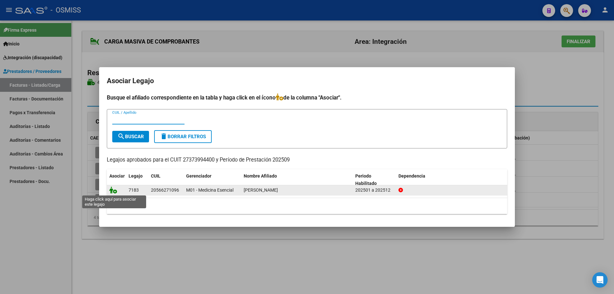
click at [113, 191] on icon at bounding box center [113, 189] width 8 height 7
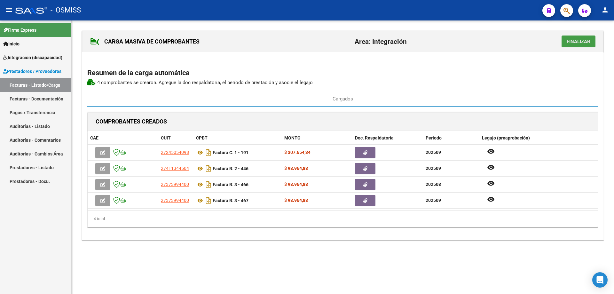
click at [574, 38] on button "Finalizar" at bounding box center [578, 41] width 34 height 12
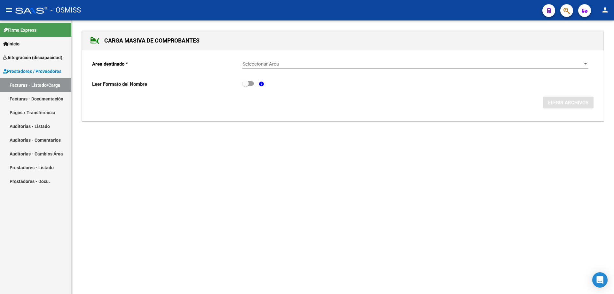
click at [260, 60] on div "Seleccionar Area Seleccionar Area" at bounding box center [415, 62] width 346 height 14
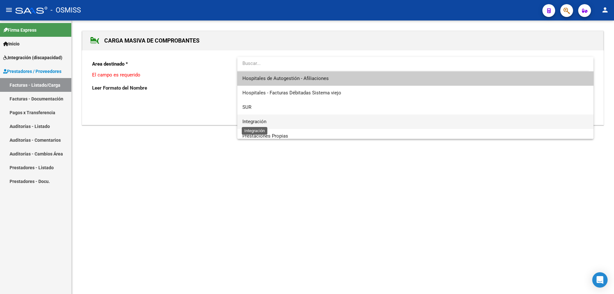
click at [255, 122] on span "Integración" at bounding box center [254, 122] width 24 height 6
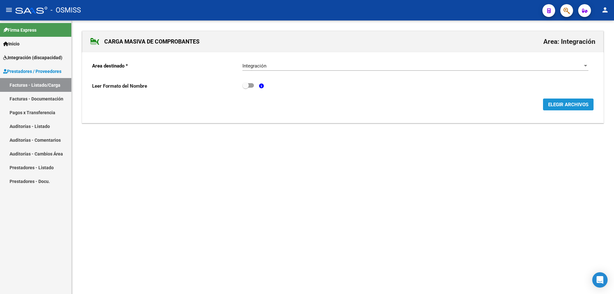
click at [574, 105] on span "ELEGIR ARCHIVOS" at bounding box center [568, 105] width 40 height 6
